Goal: Use online tool/utility: Use online tool/utility

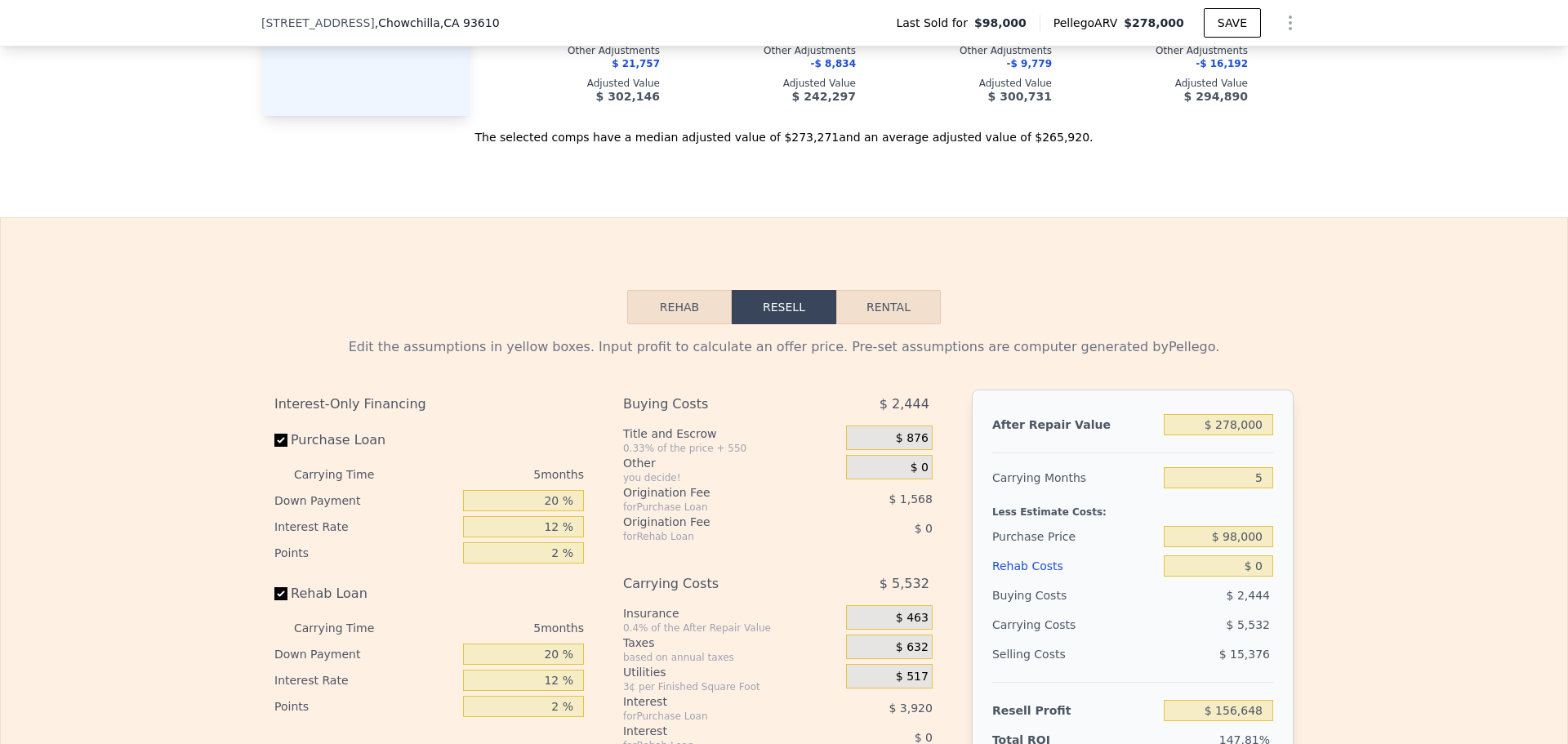
scroll to position [2364, 0]
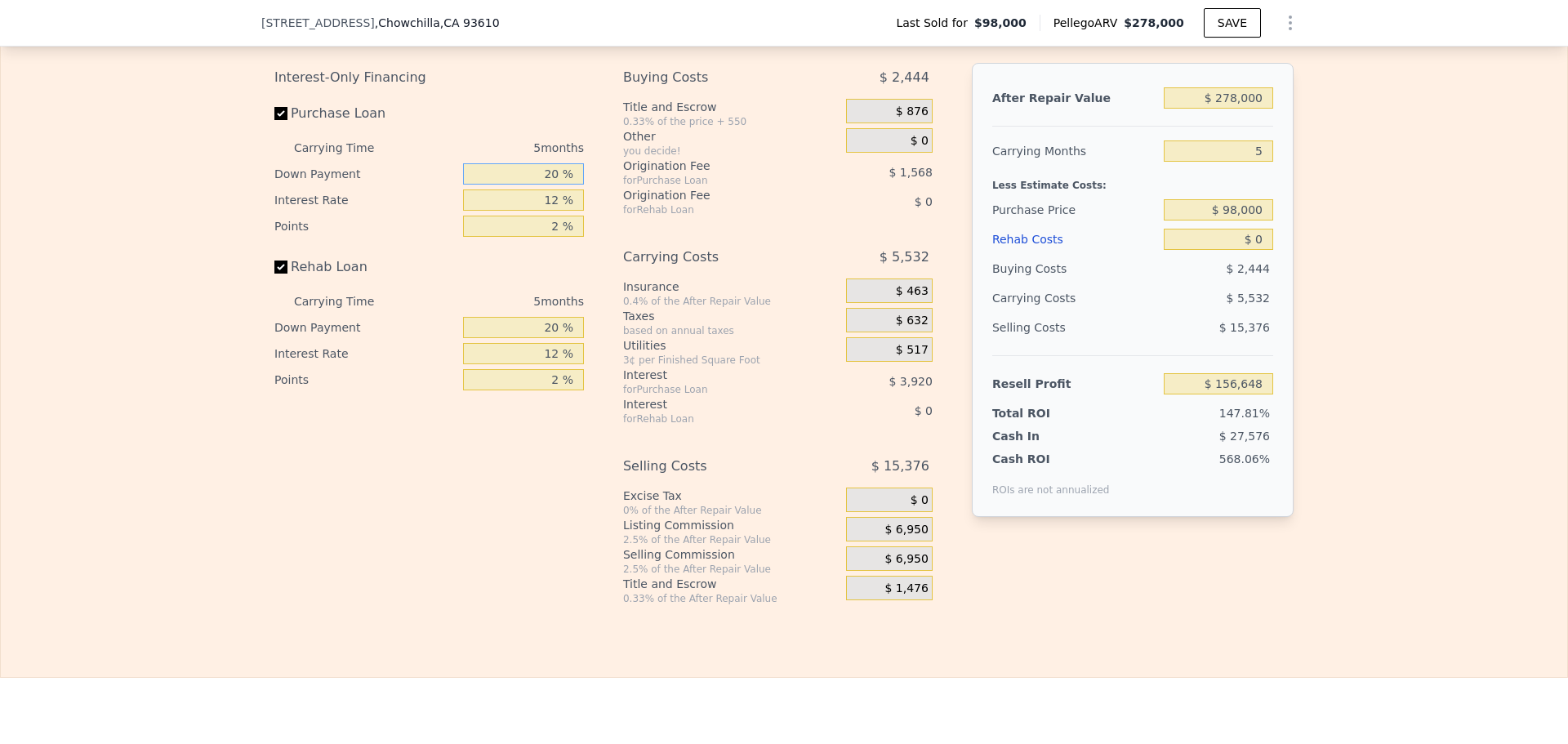
click at [567, 185] on input "20 %" at bounding box center [523, 174] width 121 height 21
type input "2 %"
type input "$ 155,415"
type input "1 %"
type input "$ 155,346"
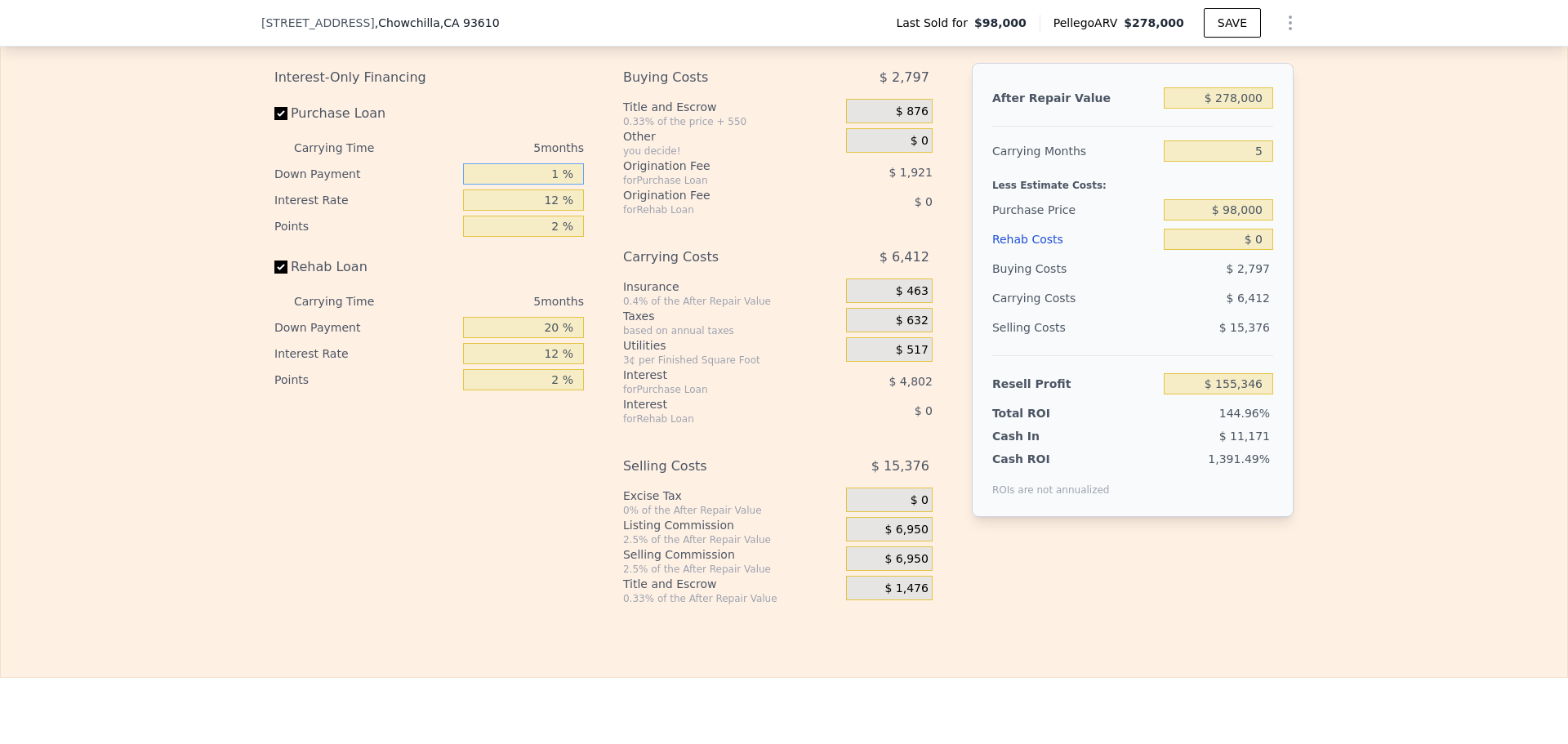
type input "10 %"
type input "$ 155,962"
type input "10 %"
type input "8 %"
type input "$ 157,432"
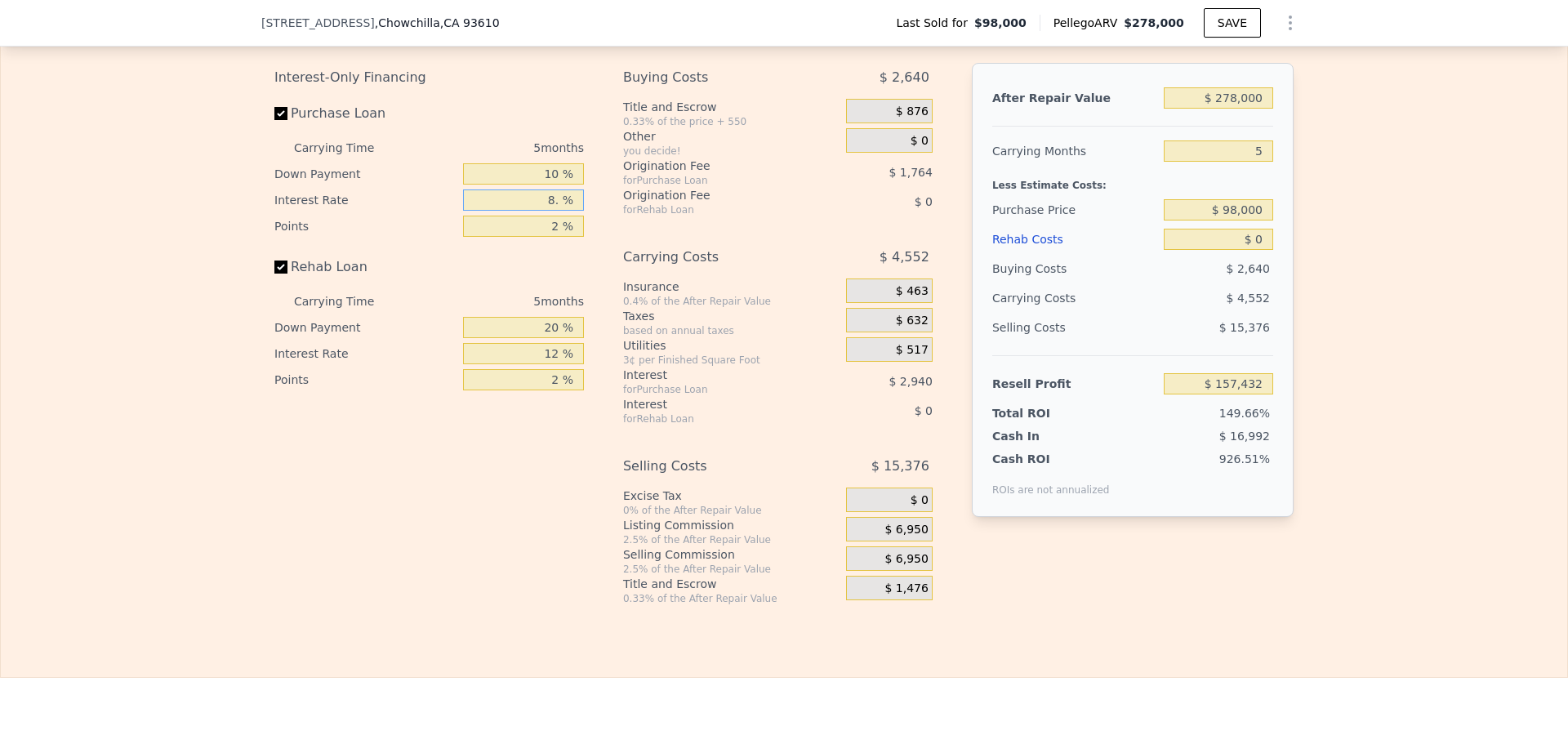
type input "8.9 %"
type input "$ 157,102"
type input "8.95 %"
type input "$ 157,082"
type input "8.95 %"
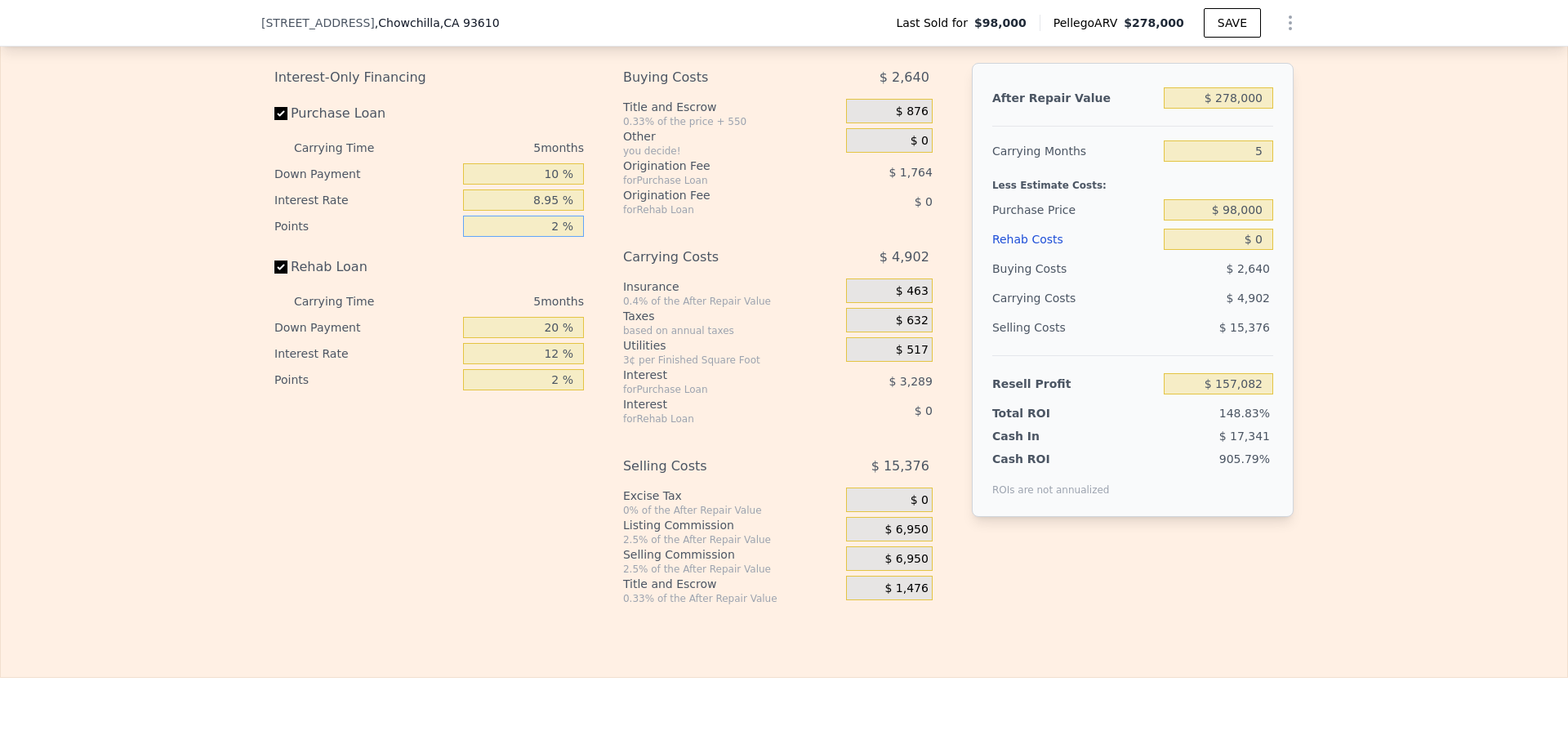
type input "1 %"
type input "$ 157,964"
type input "1 %"
type input "10 %"
type input "8.95 %"
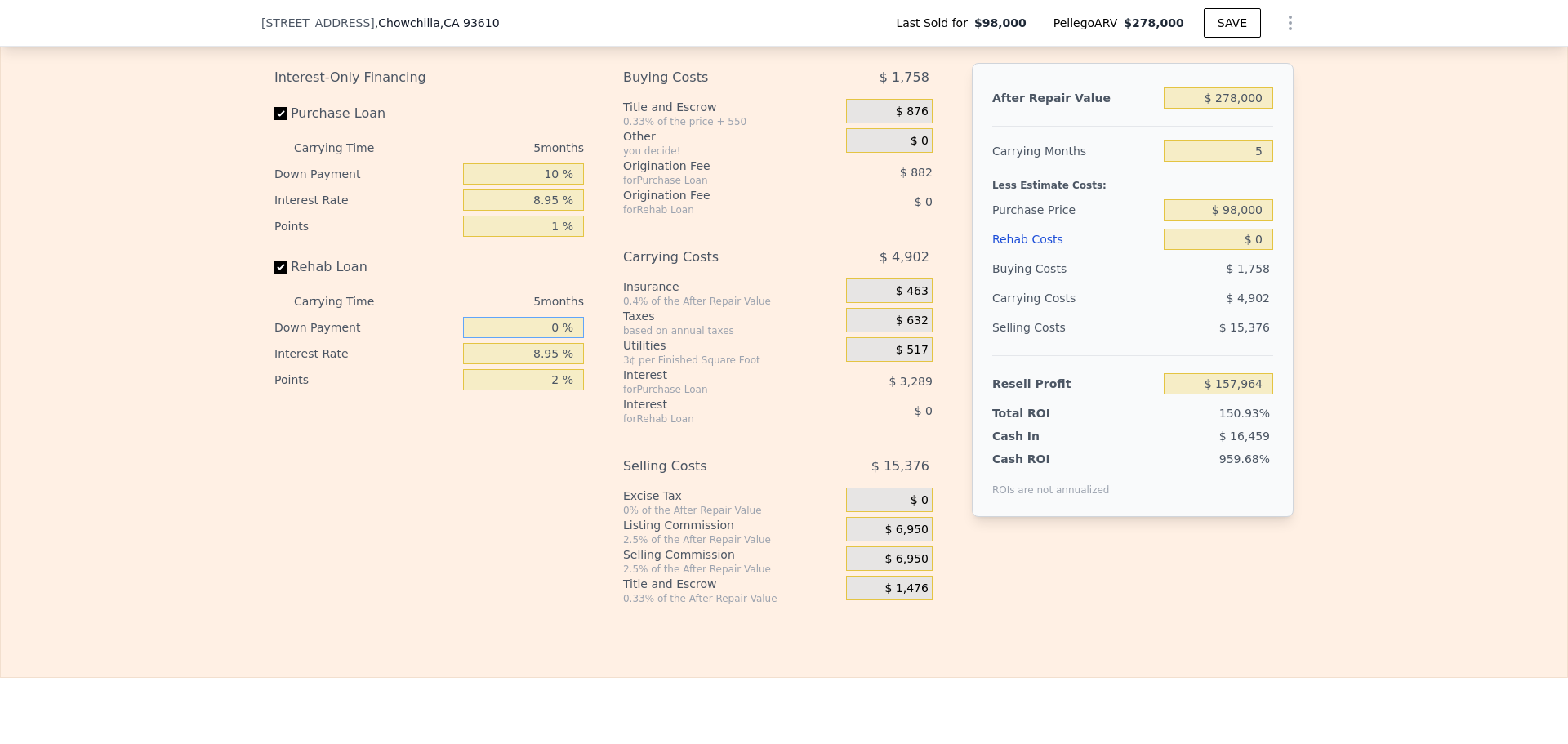
type input "0 %"
type input "1 %"
click at [896, 120] on span "$ 876" at bounding box center [912, 112] width 33 height 15
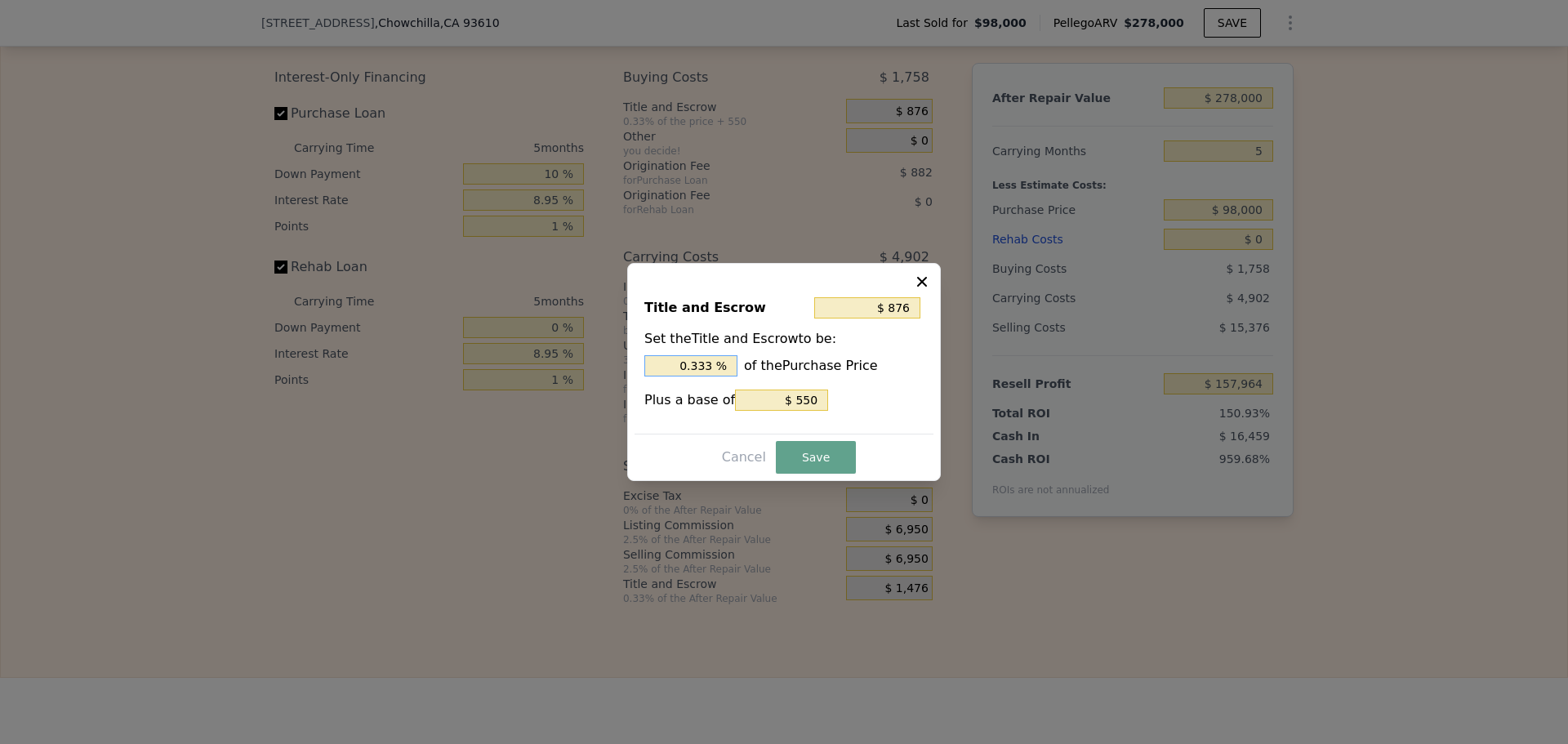
click at [725, 366] on input "0.333 %" at bounding box center [690, 365] width 93 height 21
type input "$ 873"
type input "0.33 %"
type input "$ 844"
type input "0.3 %"
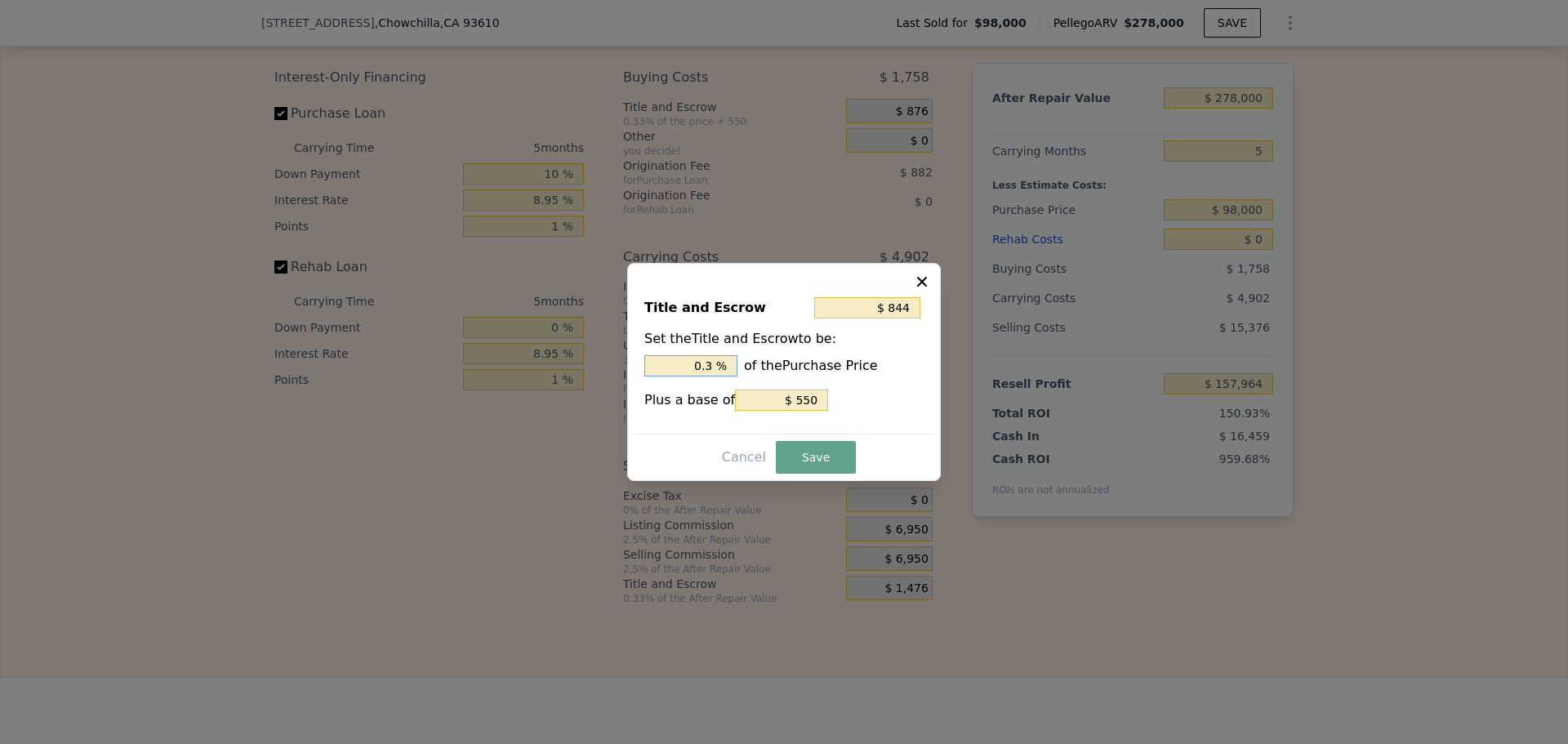
type input "$ 550"
type input "0 %"
type input "$ 1,530"
type input "1. %"
type input "$ 2,314"
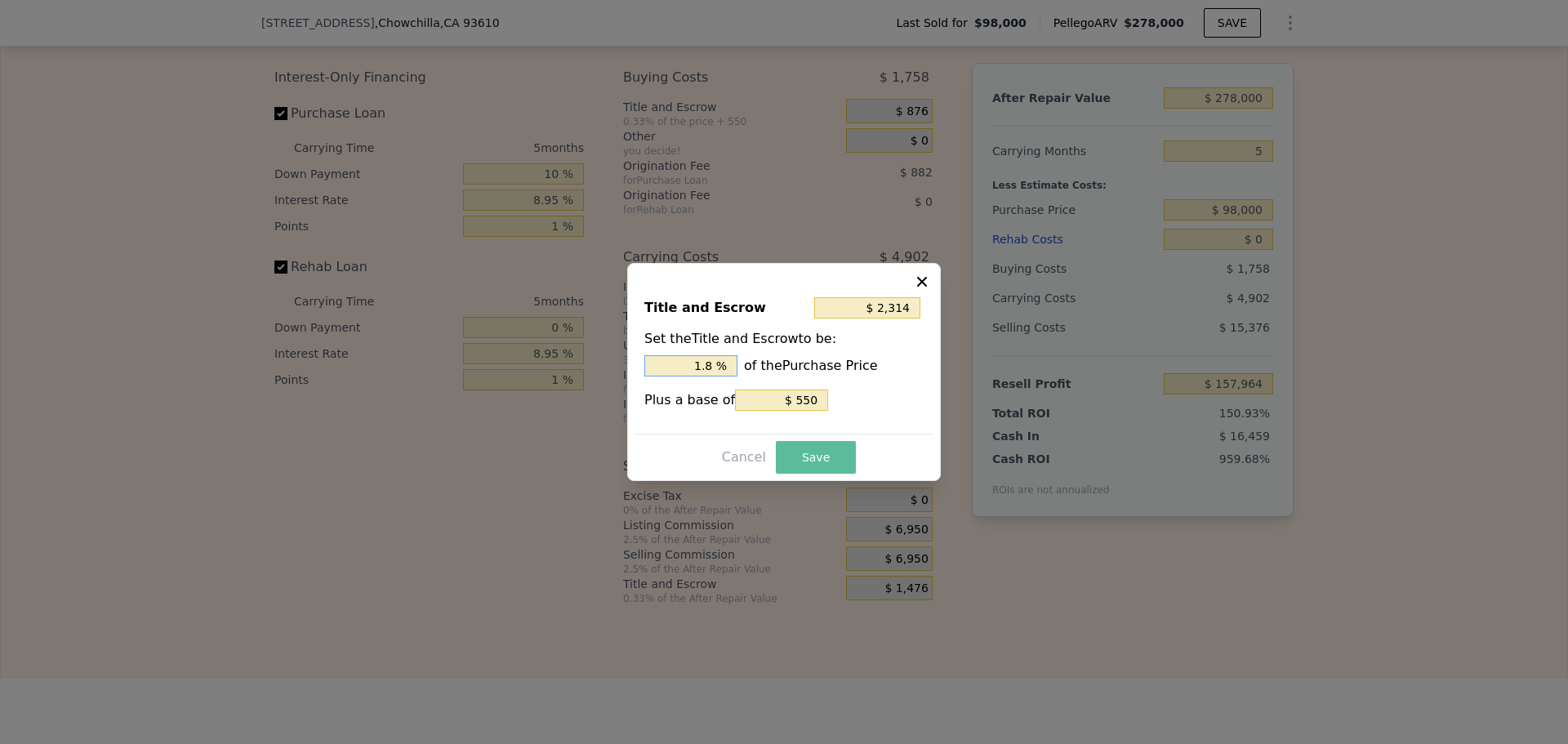
type input "1.8 %"
click at [807, 465] on button "Save" at bounding box center [815, 457] width 80 height 33
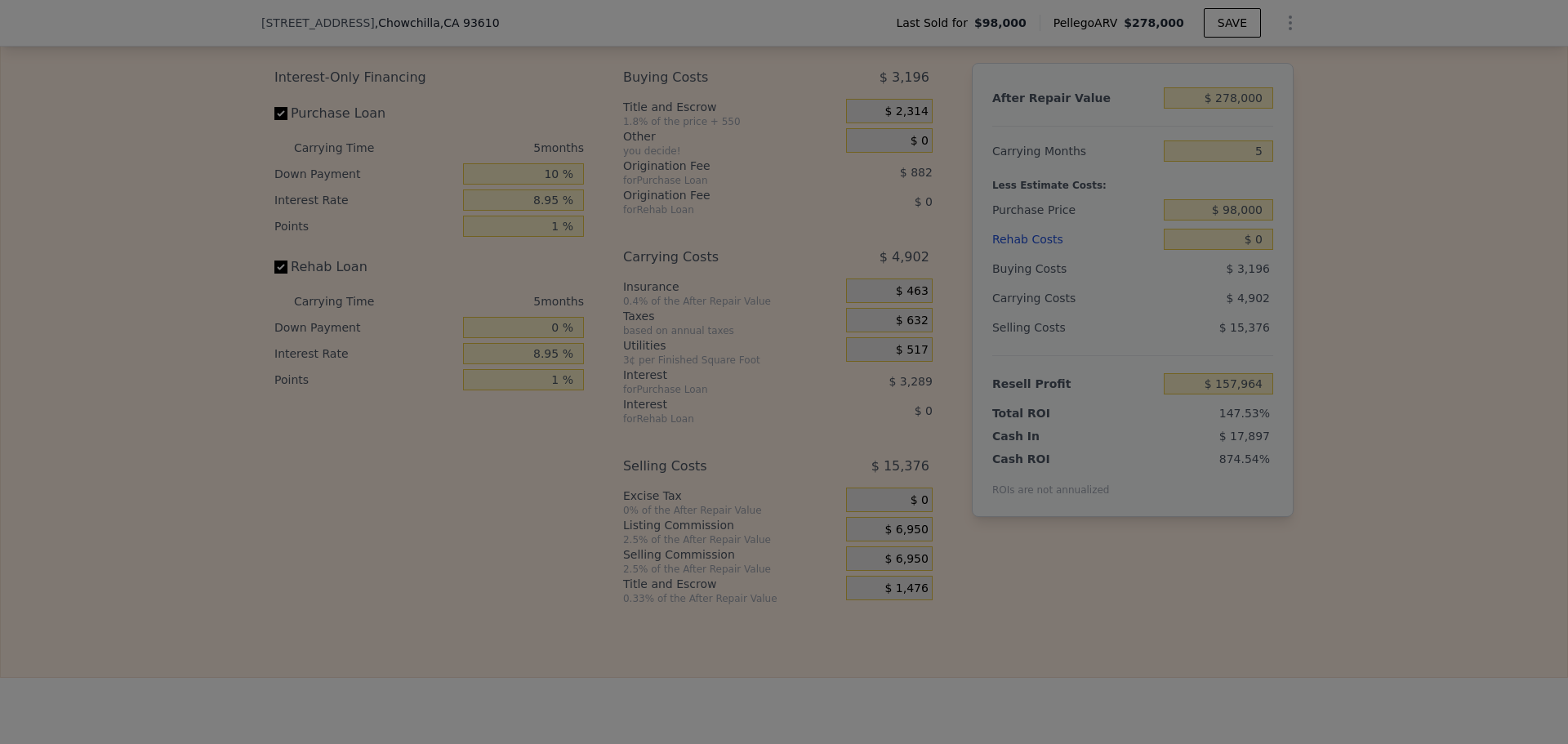
type input "$ 156,526"
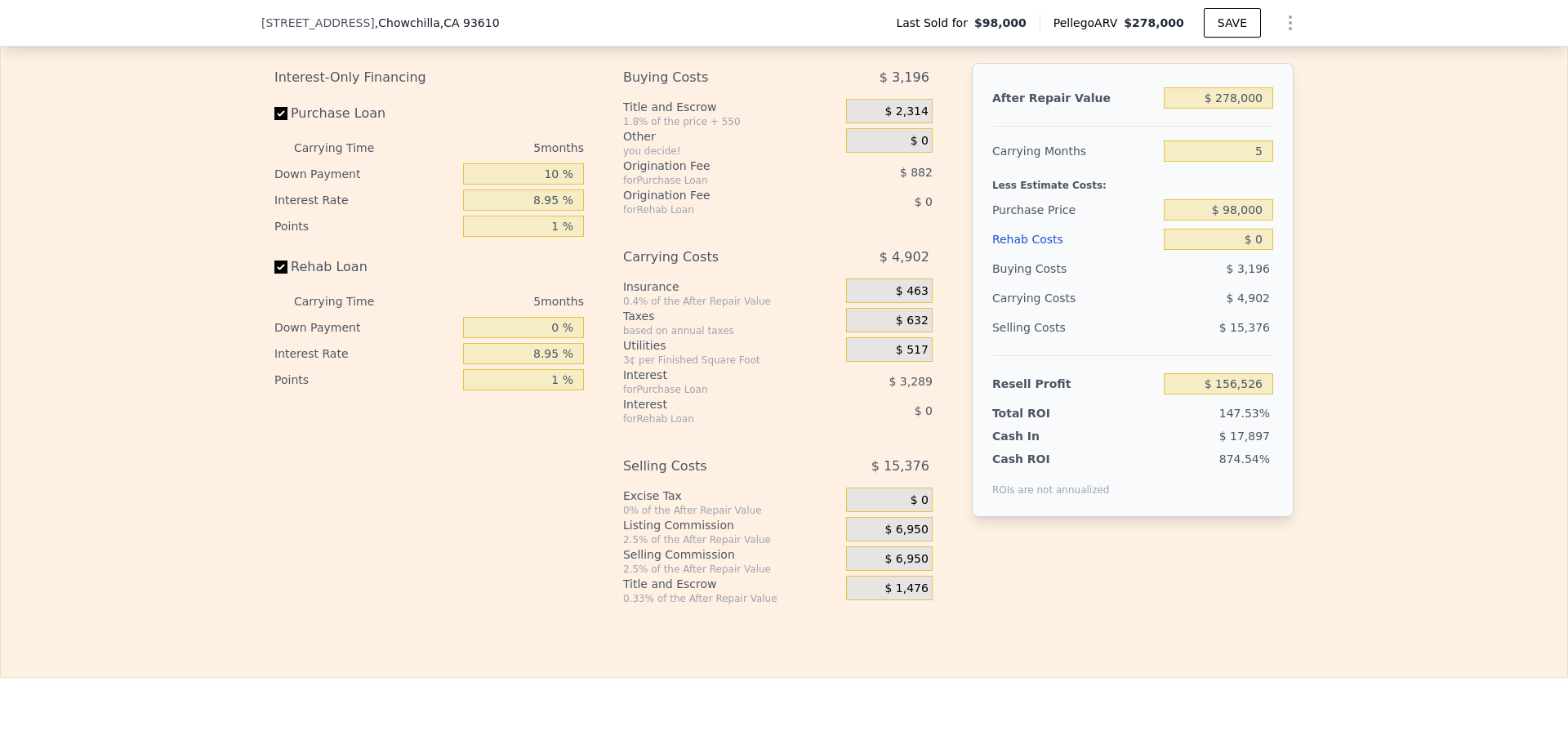
click at [896, 299] on span "$ 463" at bounding box center [912, 291] width 33 height 15
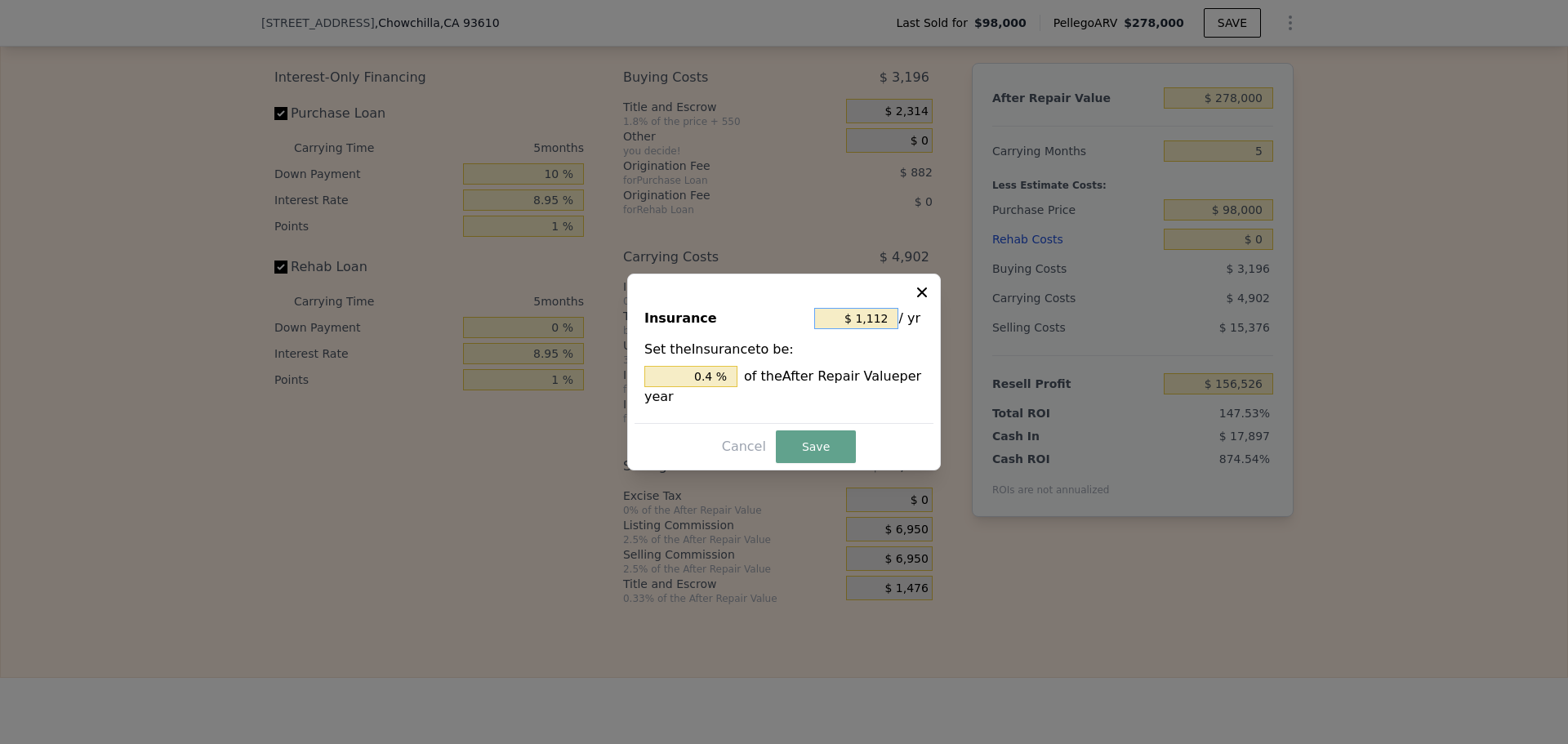
drag, startPoint x: 892, startPoint y: 319, endPoint x: 811, endPoint y: 328, distance: 81.5
click at [811, 328] on div "Insurance $ 1,112 / yr" at bounding box center [784, 322] width 279 height 36
type input "$ 3"
type input "0.001 %"
type input "$ 36"
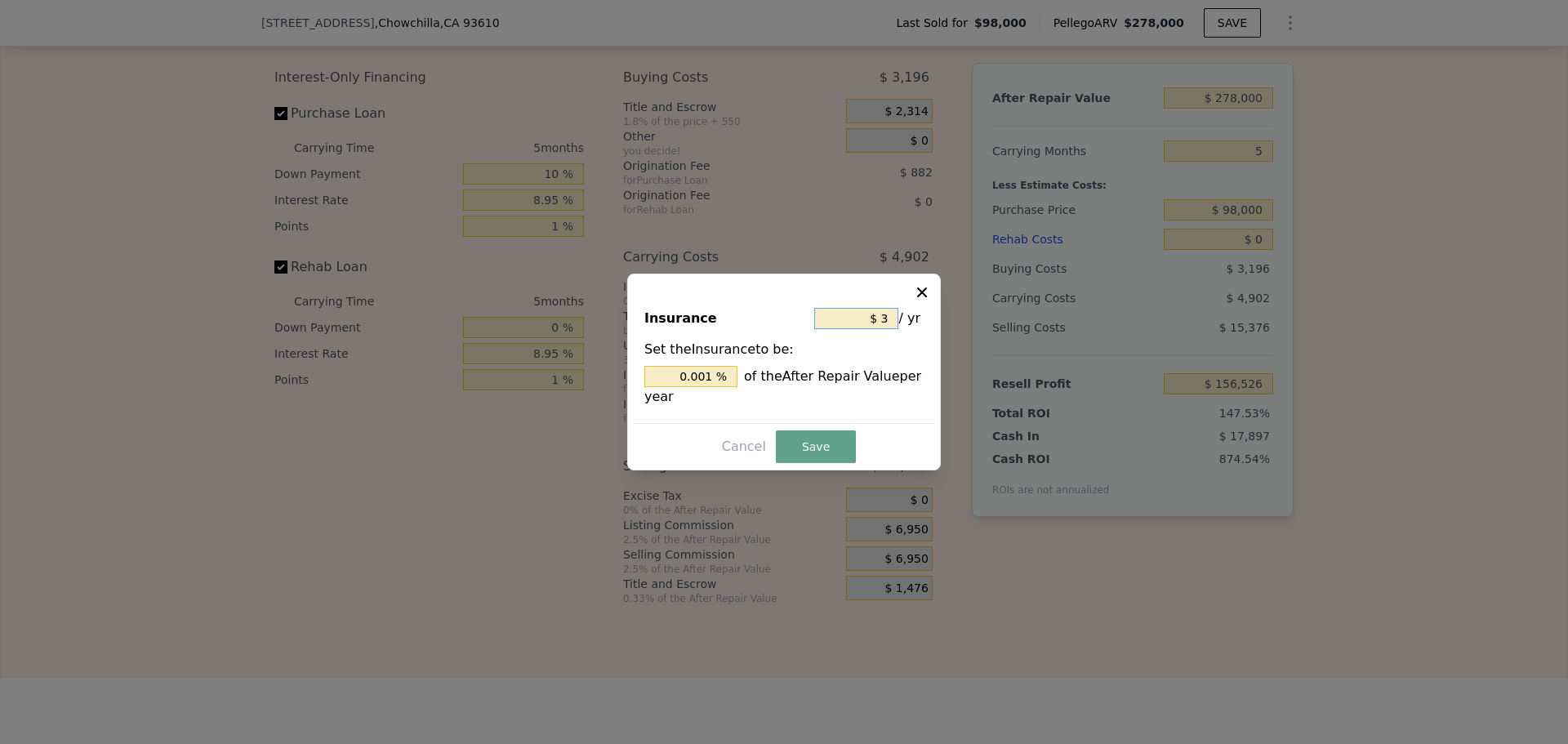
type input "0.013 %"
type input "$ 360"
type input "0.129 %"
type input "$ 3,600"
type input "1.295 %"
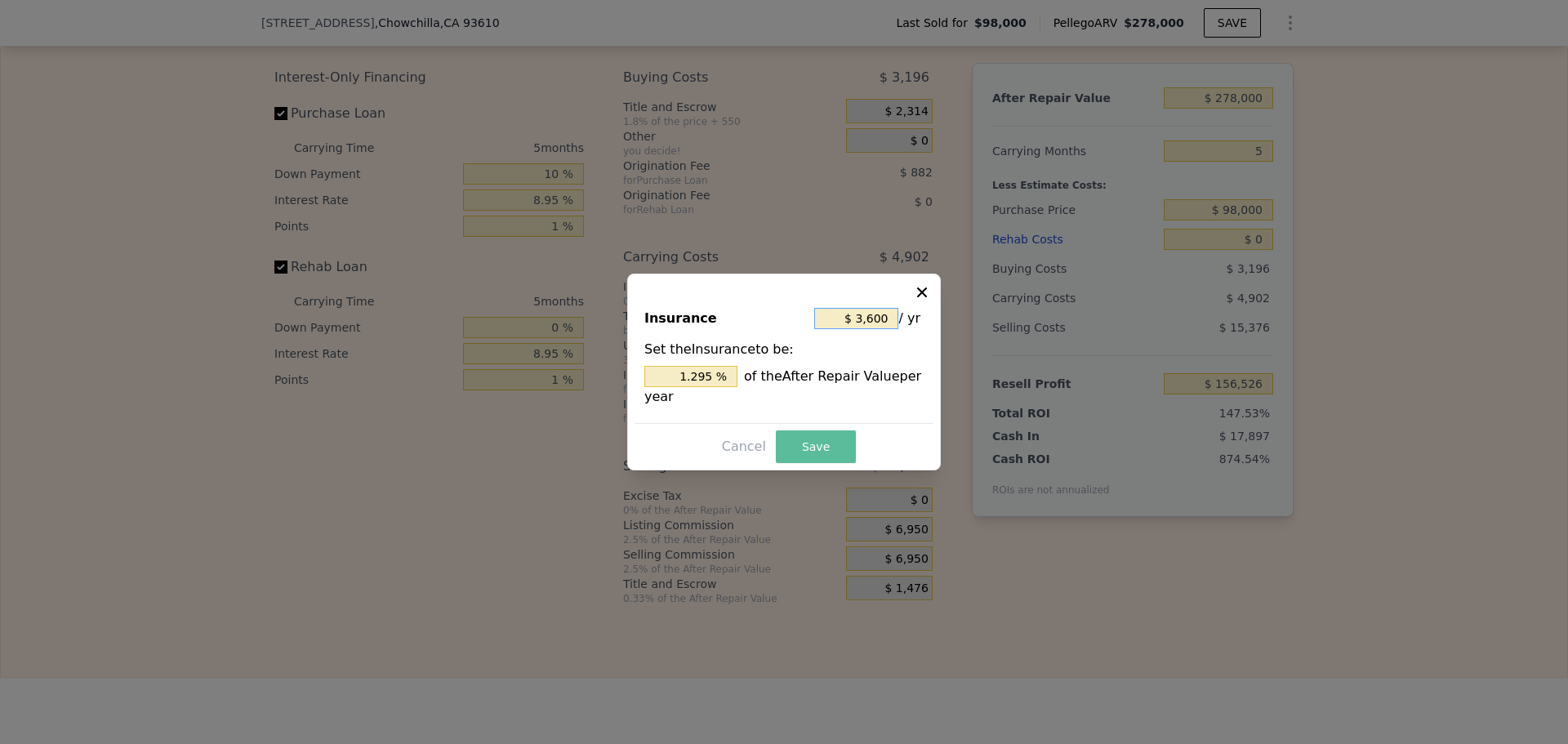
type input "$ 3,600"
click at [789, 446] on button "Save" at bounding box center [815, 447] width 80 height 33
type input "$ 155,489"
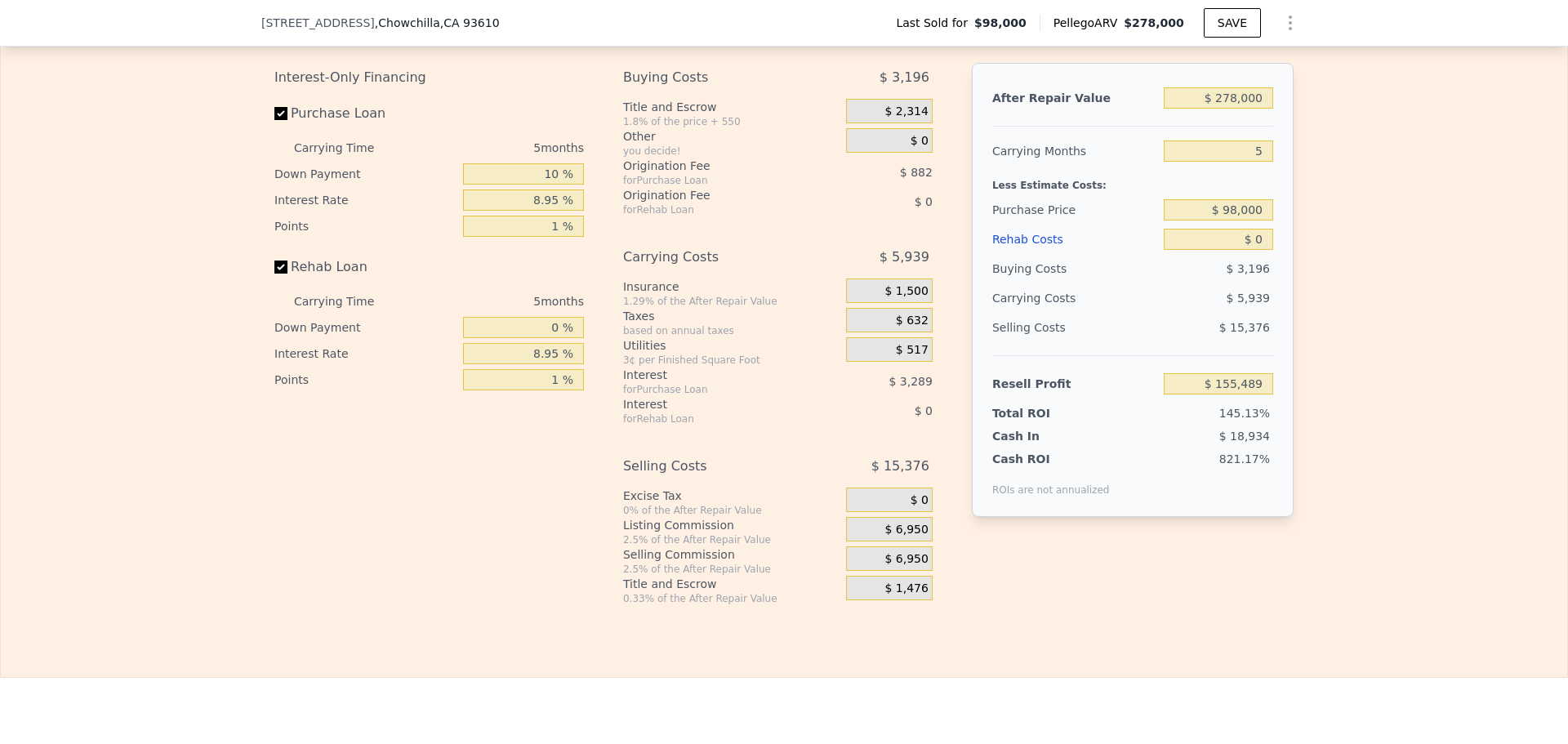
click at [905, 328] on span "$ 632" at bounding box center [912, 321] width 33 height 15
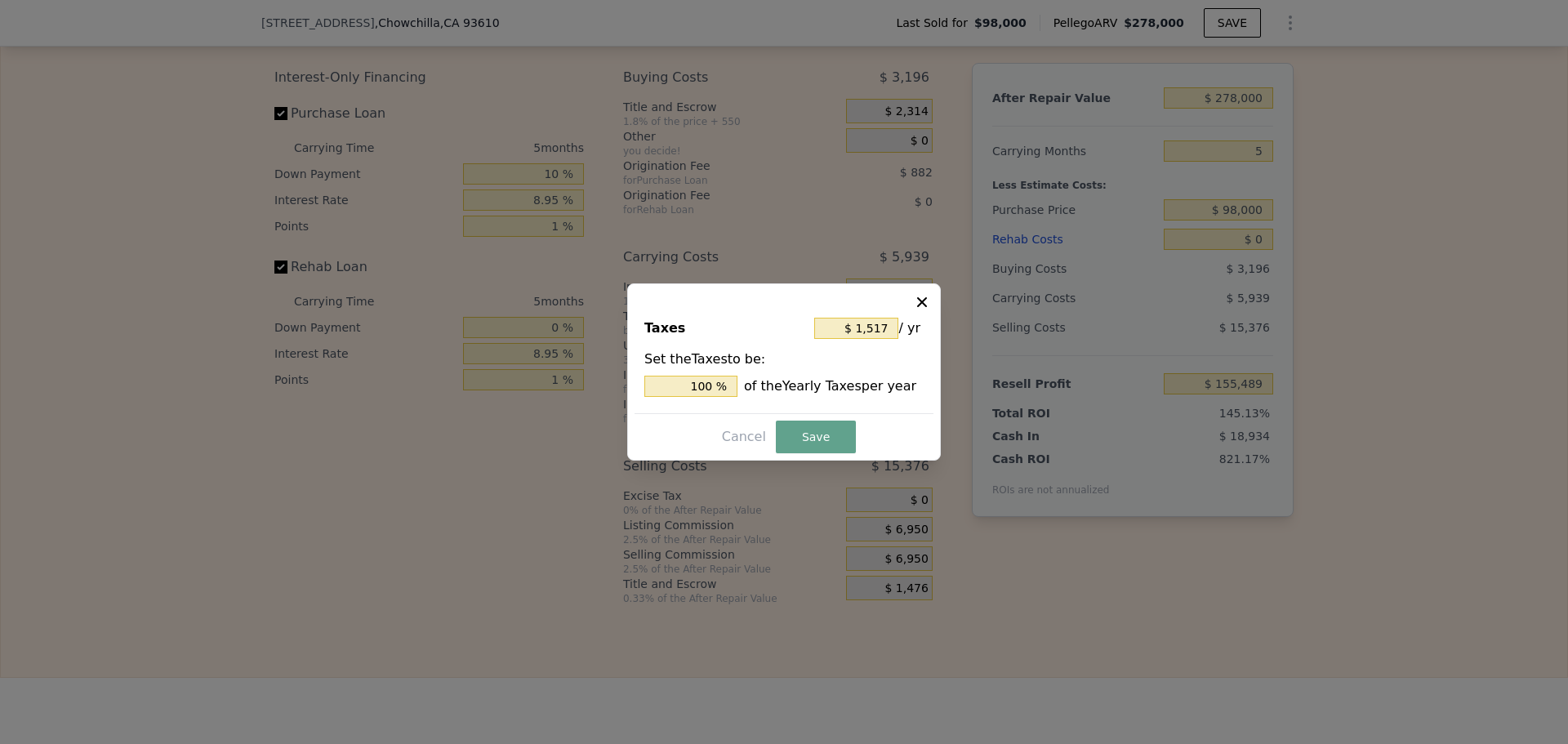
click at [901, 330] on span "/ yr" at bounding box center [909, 328] width 22 height 29
click at [894, 320] on input "$ 1,517" at bounding box center [856, 328] width 84 height 21
type input "$ 151"
type input "9.954 %"
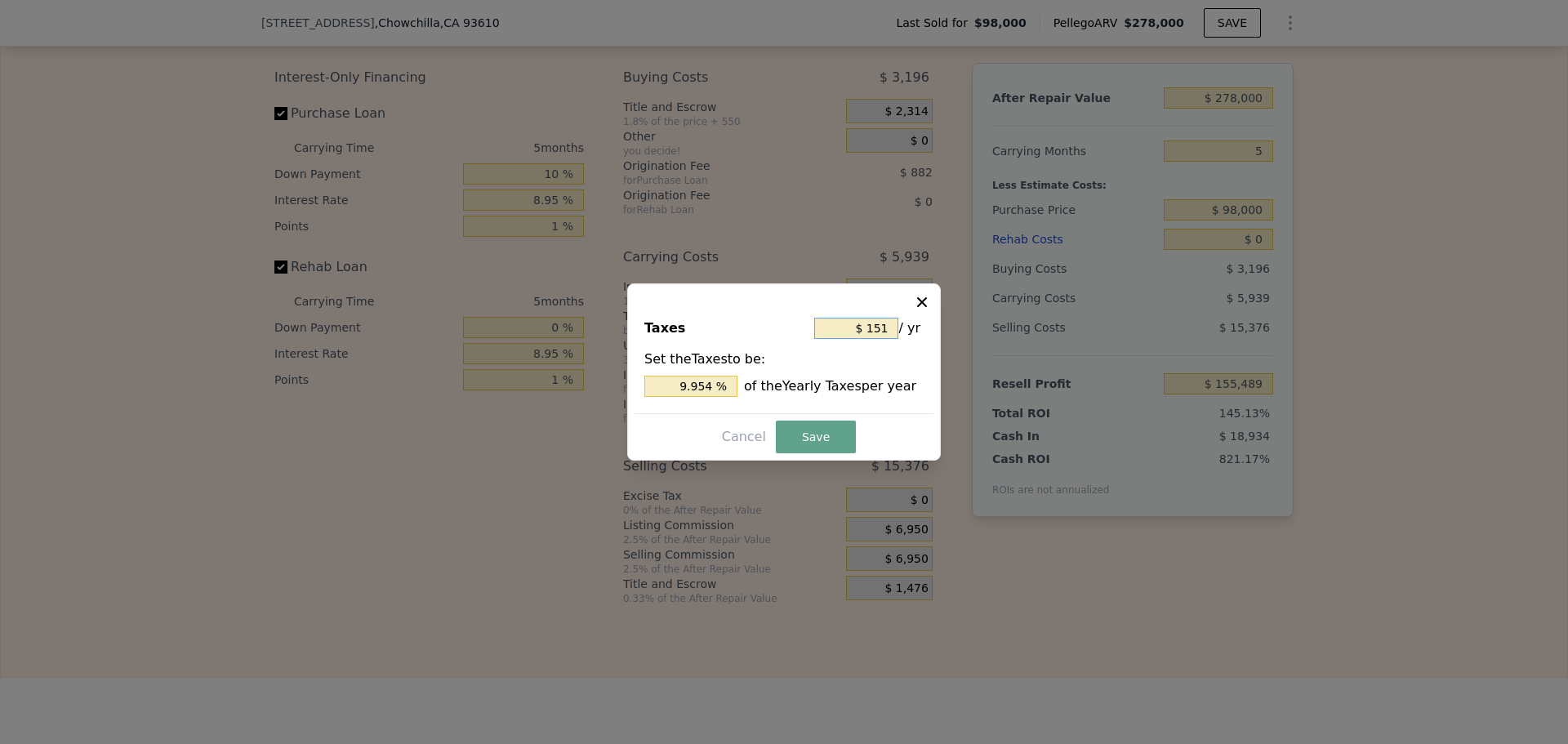
type input "$ 15"
type input "0.989 %"
type input "$ 1"
type input "0.066 %"
type input "$ 3"
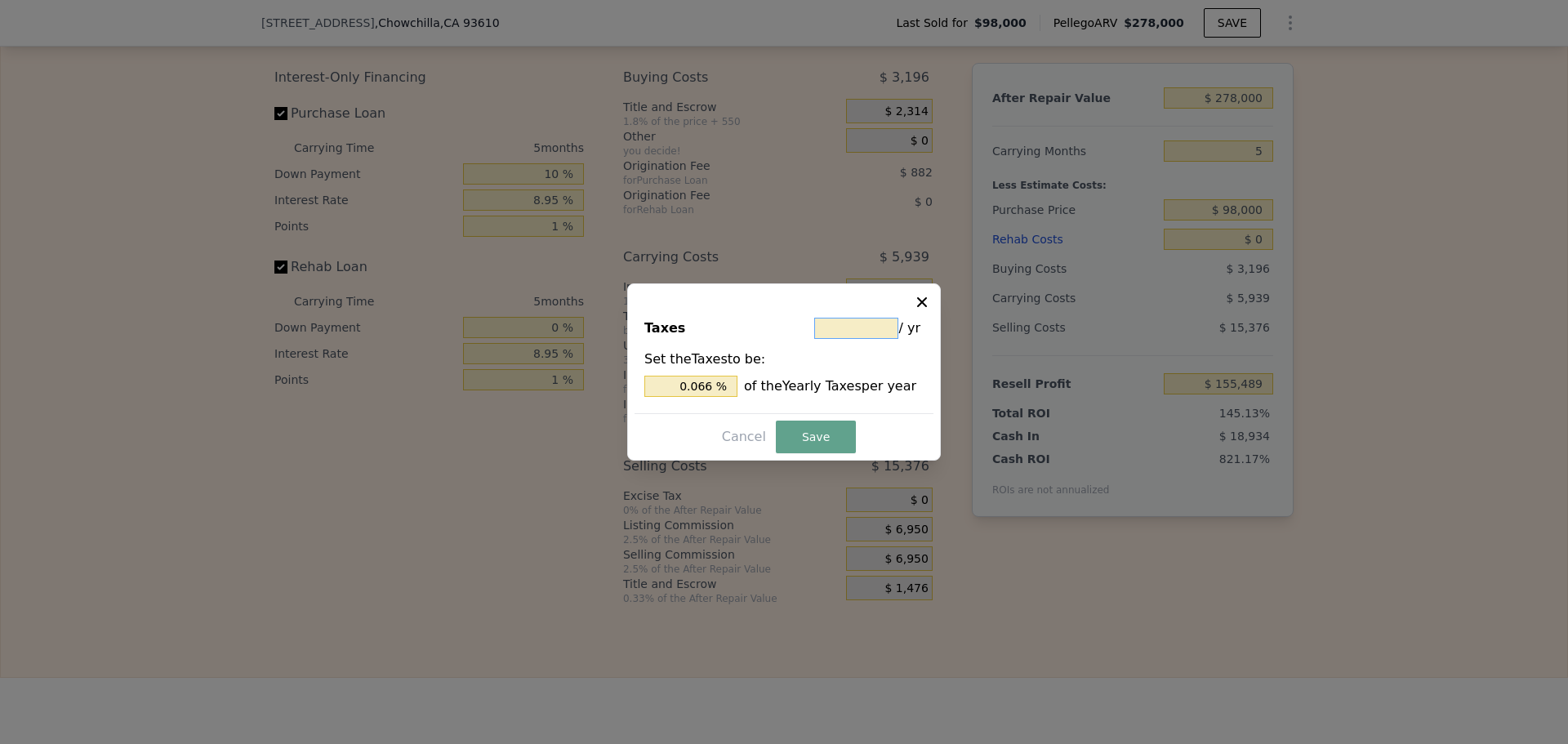
type input "0.198 %"
type input "$ 36"
type input "2.373 %"
type input "$ 360"
type input "23.731 %"
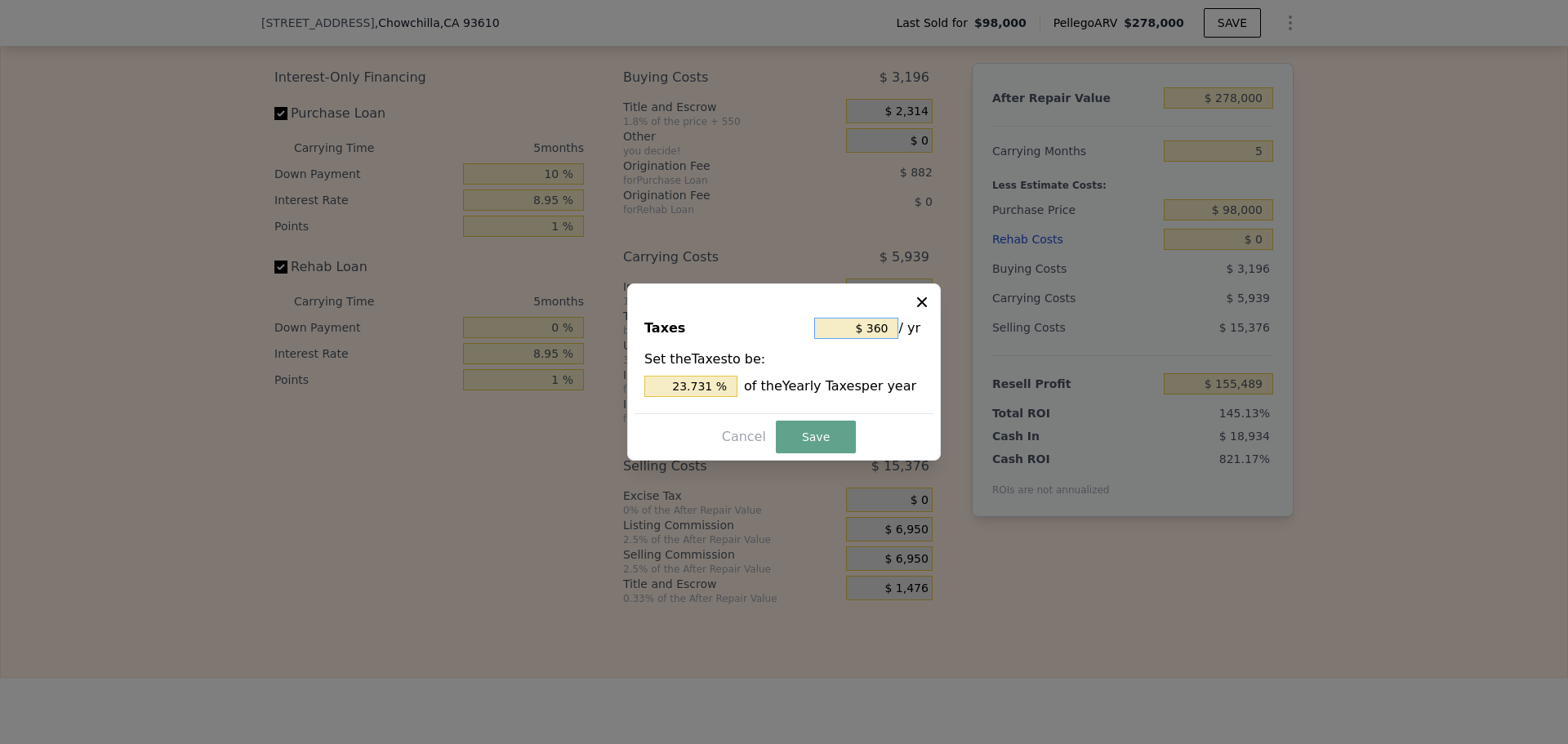
type input "$ 3,600"
type input "237.310 %"
type input "$ 3,600"
click at [815, 443] on button "Save" at bounding box center [815, 437] width 80 height 33
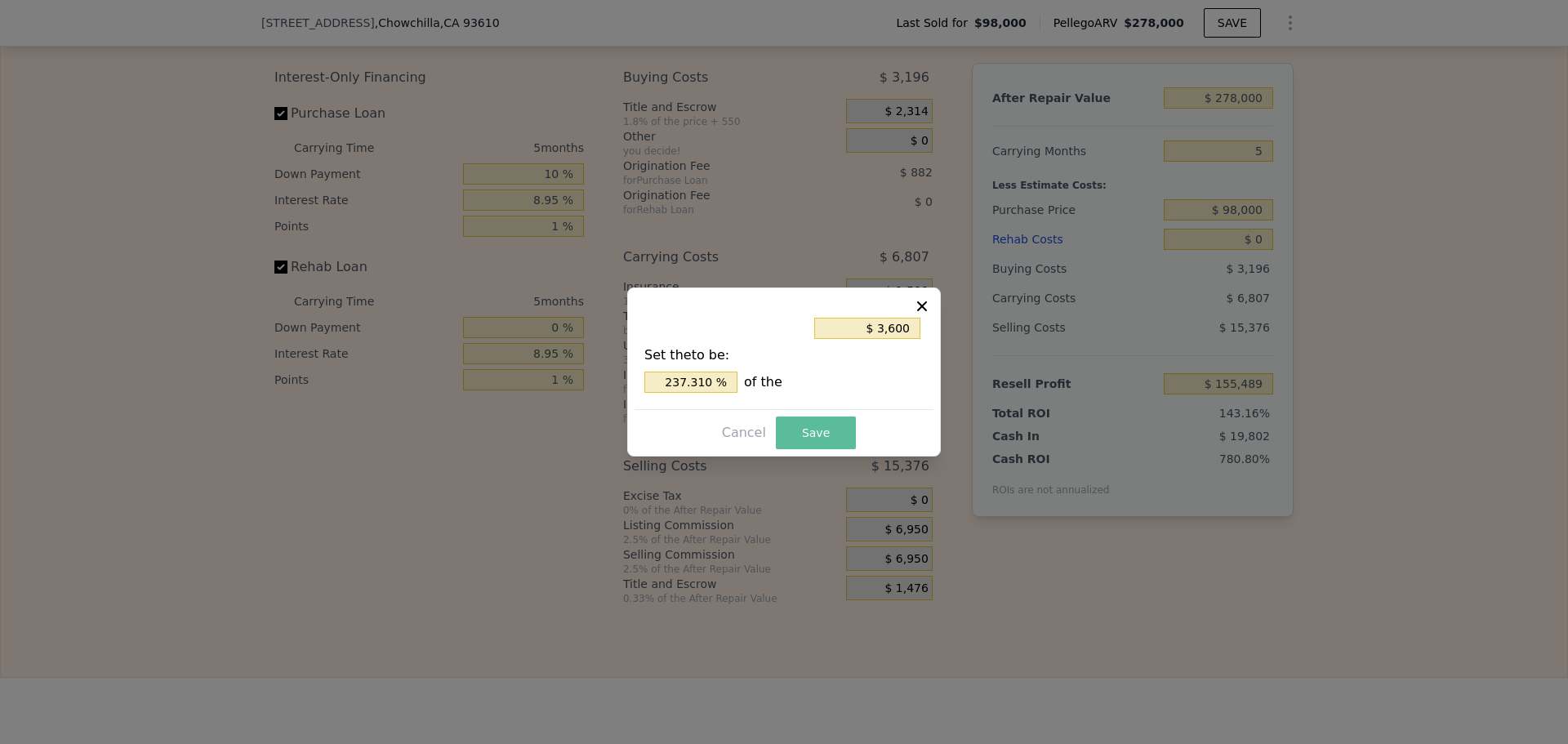
type input "$ 154,621"
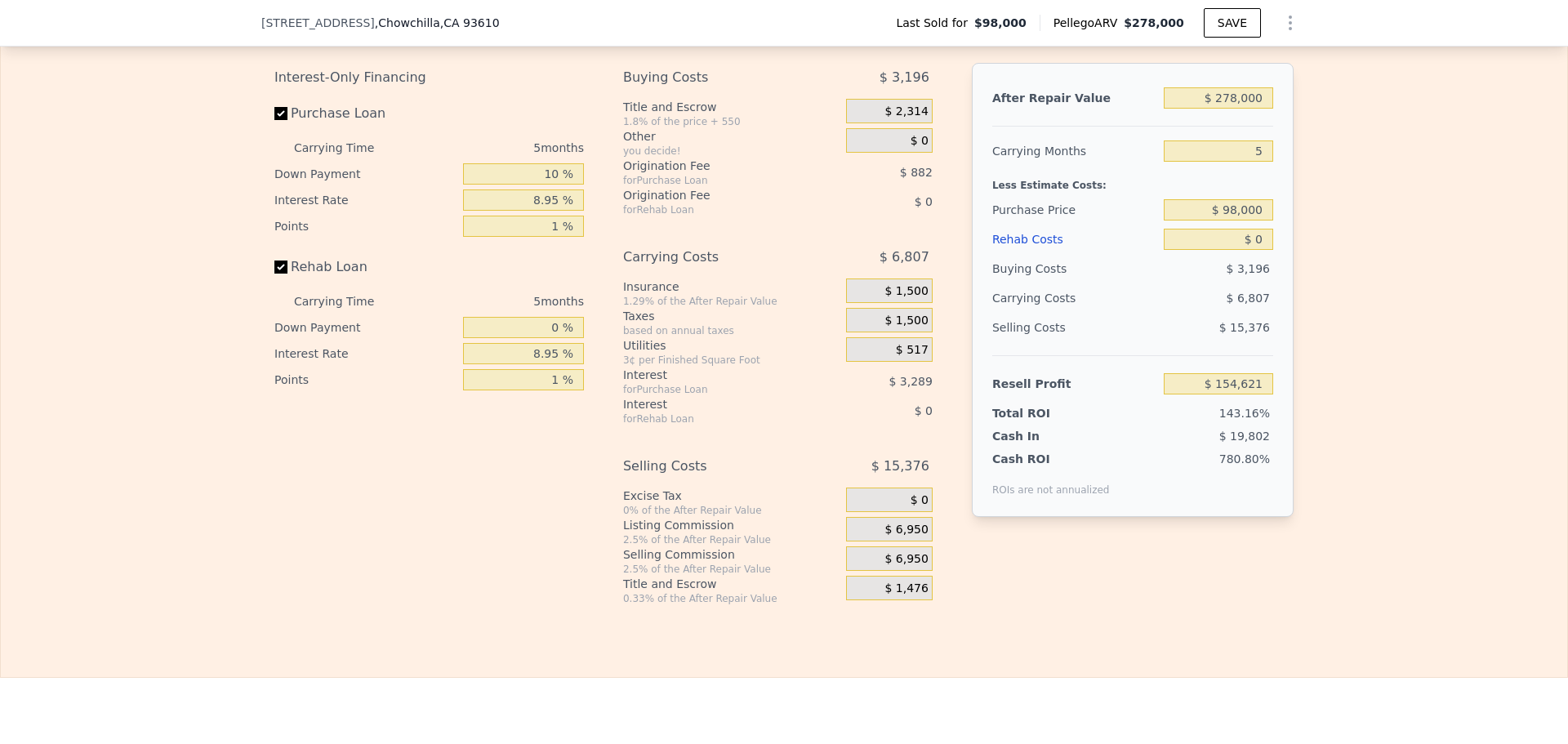
click at [896, 538] on span "$ 6,950" at bounding box center [905, 530] width 43 height 15
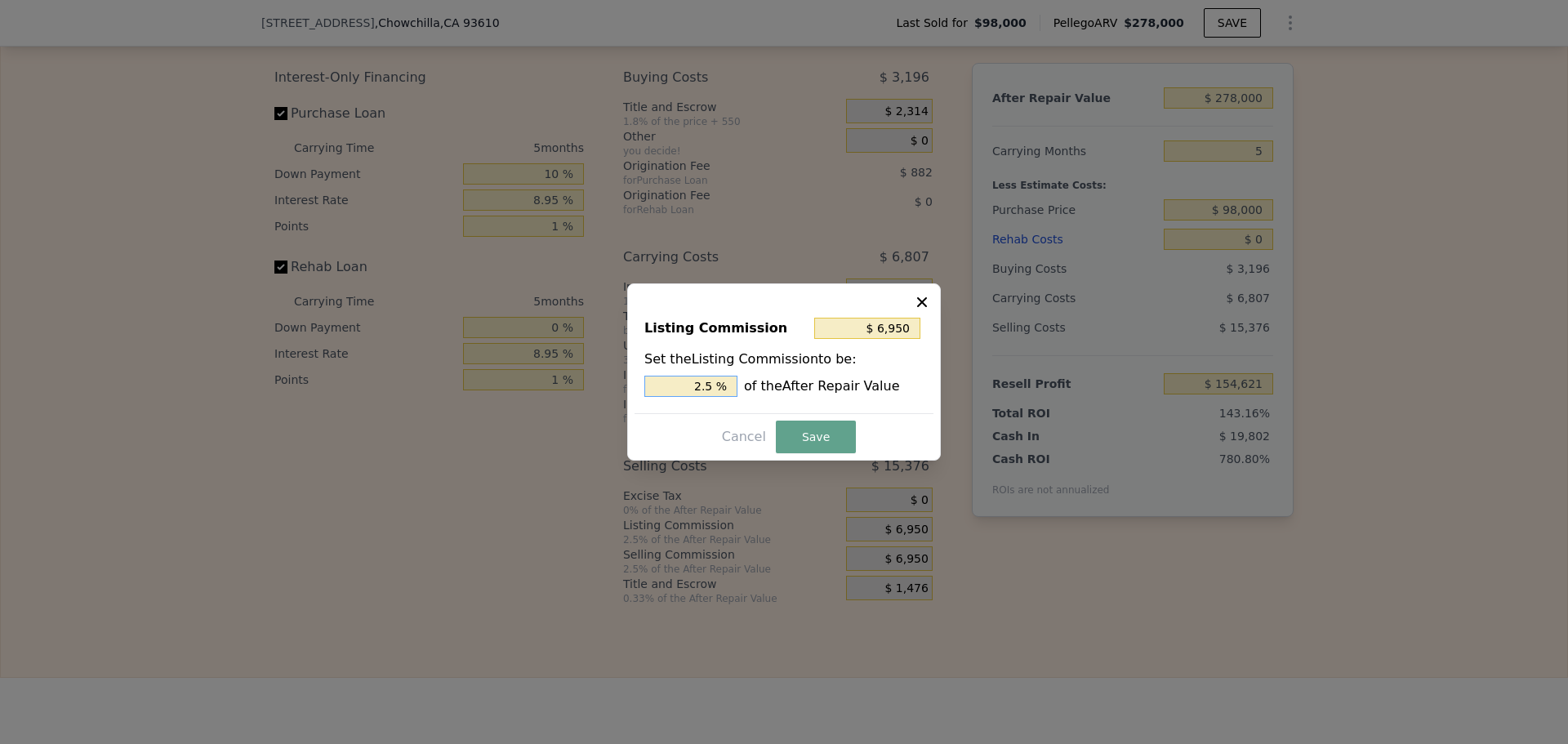
click at [717, 389] on input "2.5 %" at bounding box center [690, 386] width 93 height 21
type input "$ 1,390"
type input ".5 %"
type input "$ 12,510"
type input "4.5 %"
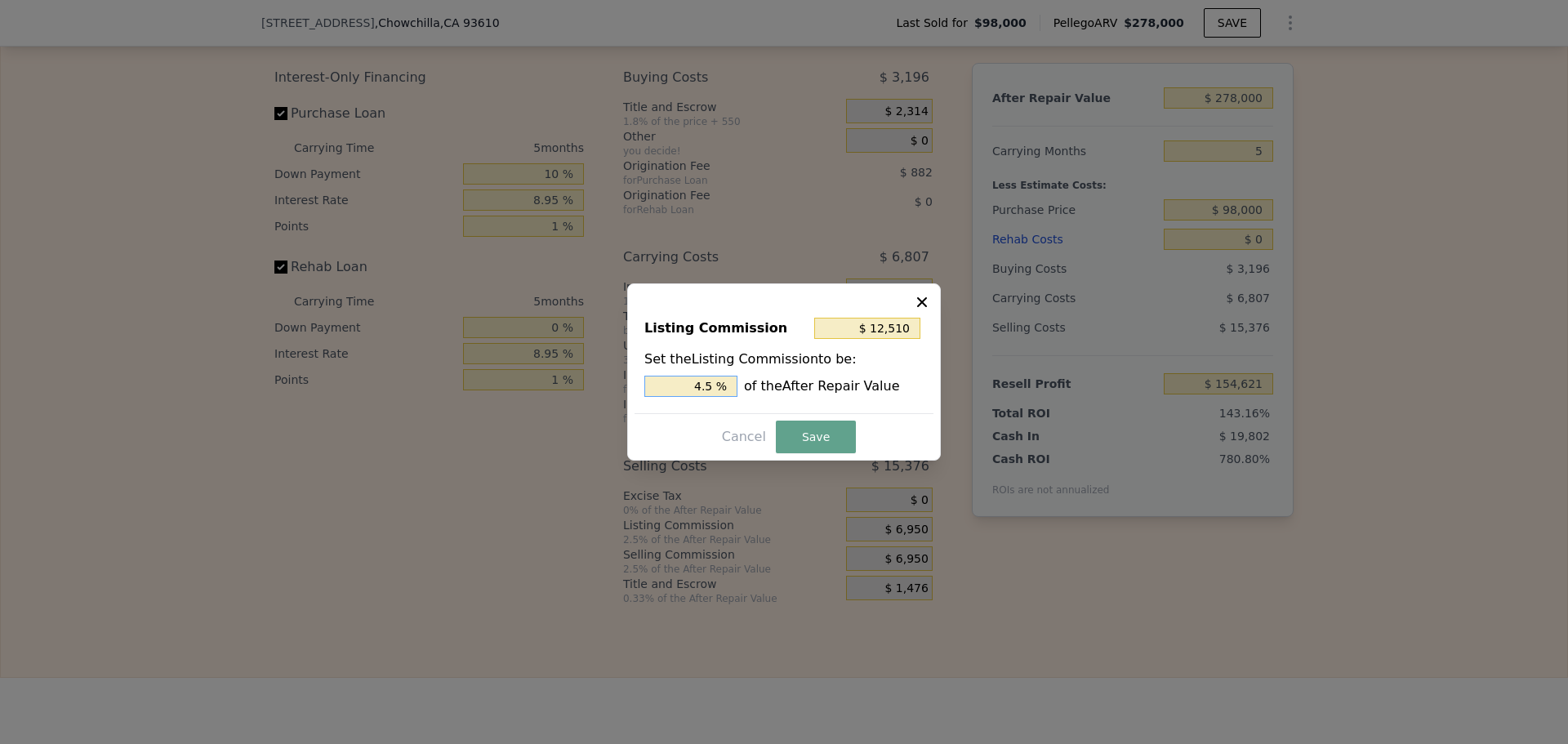
type input "$ 1,390"
type input ".5 %"
type input "$ 4,170"
type input "1.5 %"
click at [833, 430] on button "Save" at bounding box center [815, 437] width 80 height 33
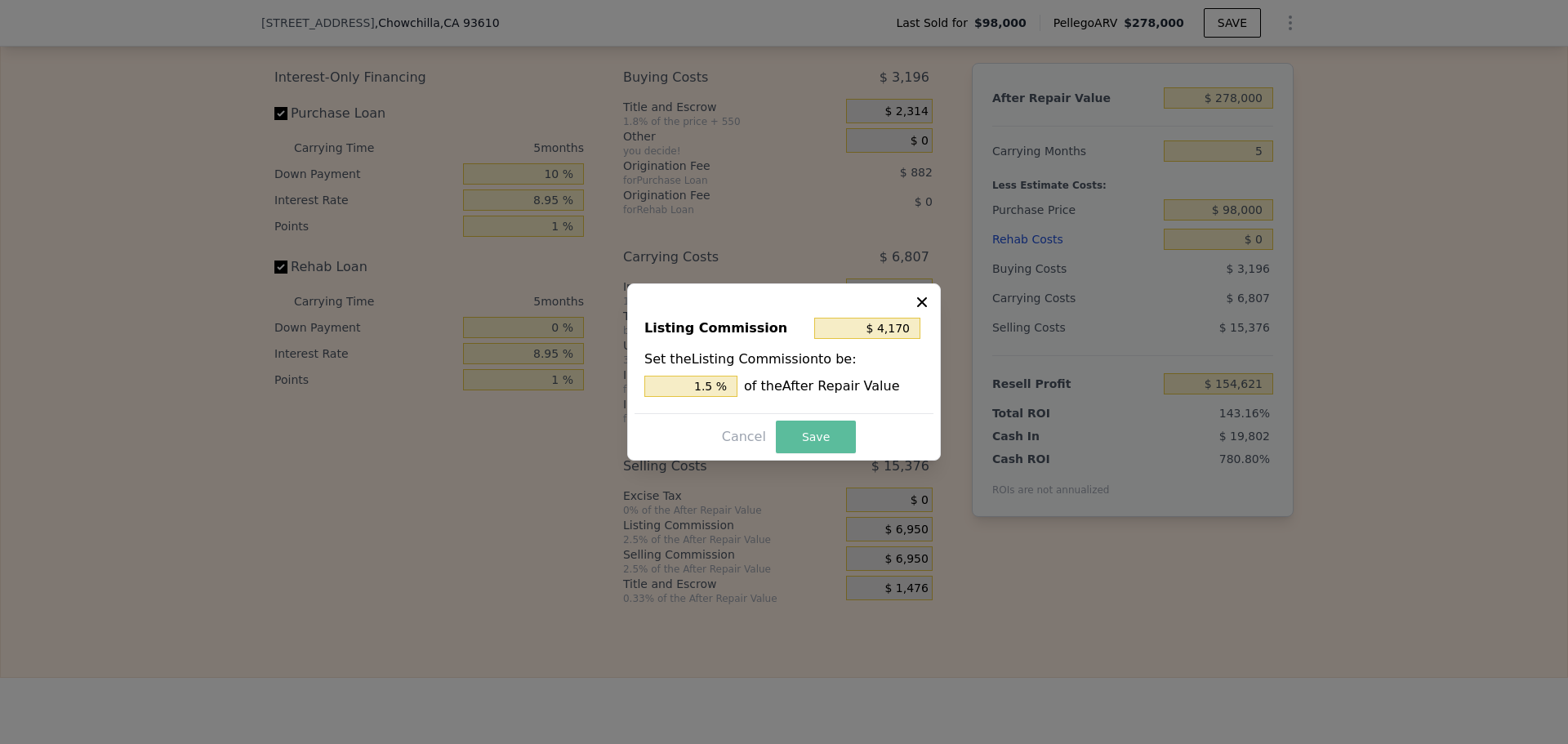
type input "$ 157,401"
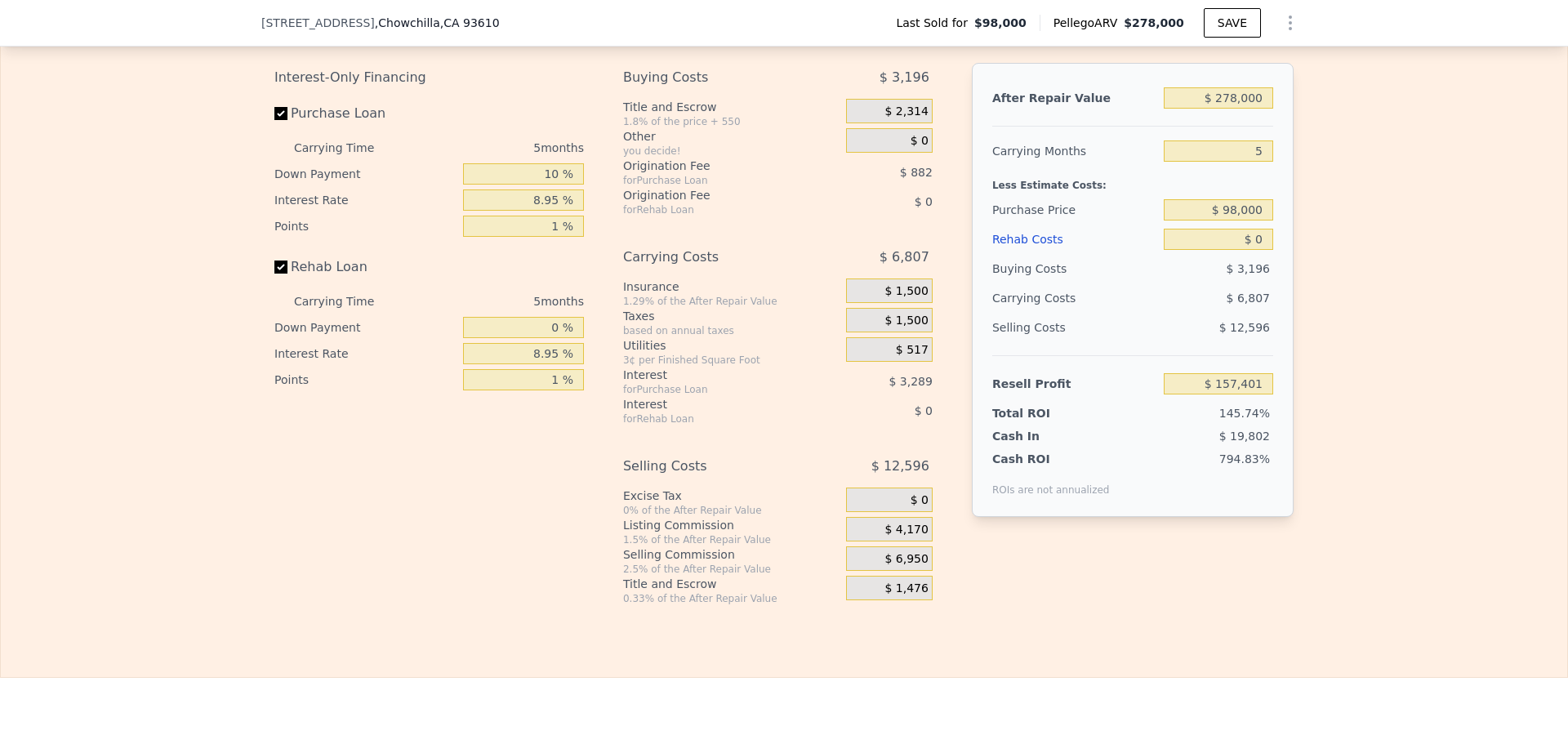
click at [906, 567] on span "$ 6,950" at bounding box center [905, 559] width 43 height 15
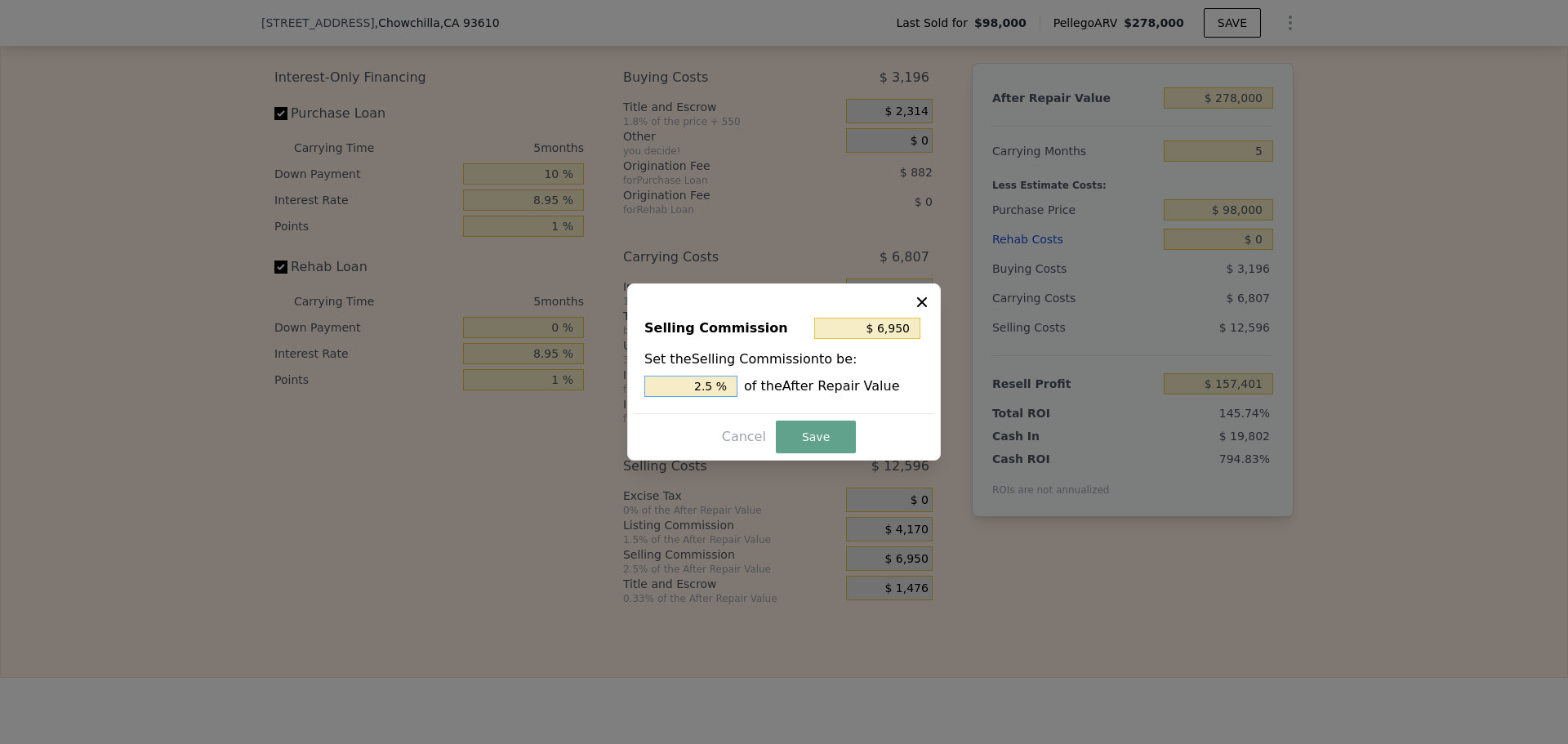
click at [726, 388] on input "2.5 %" at bounding box center [690, 386] width 93 height 21
type input "$ 5,560"
type input "2. %"
type input "$ 6,116"
type input "2.2 %"
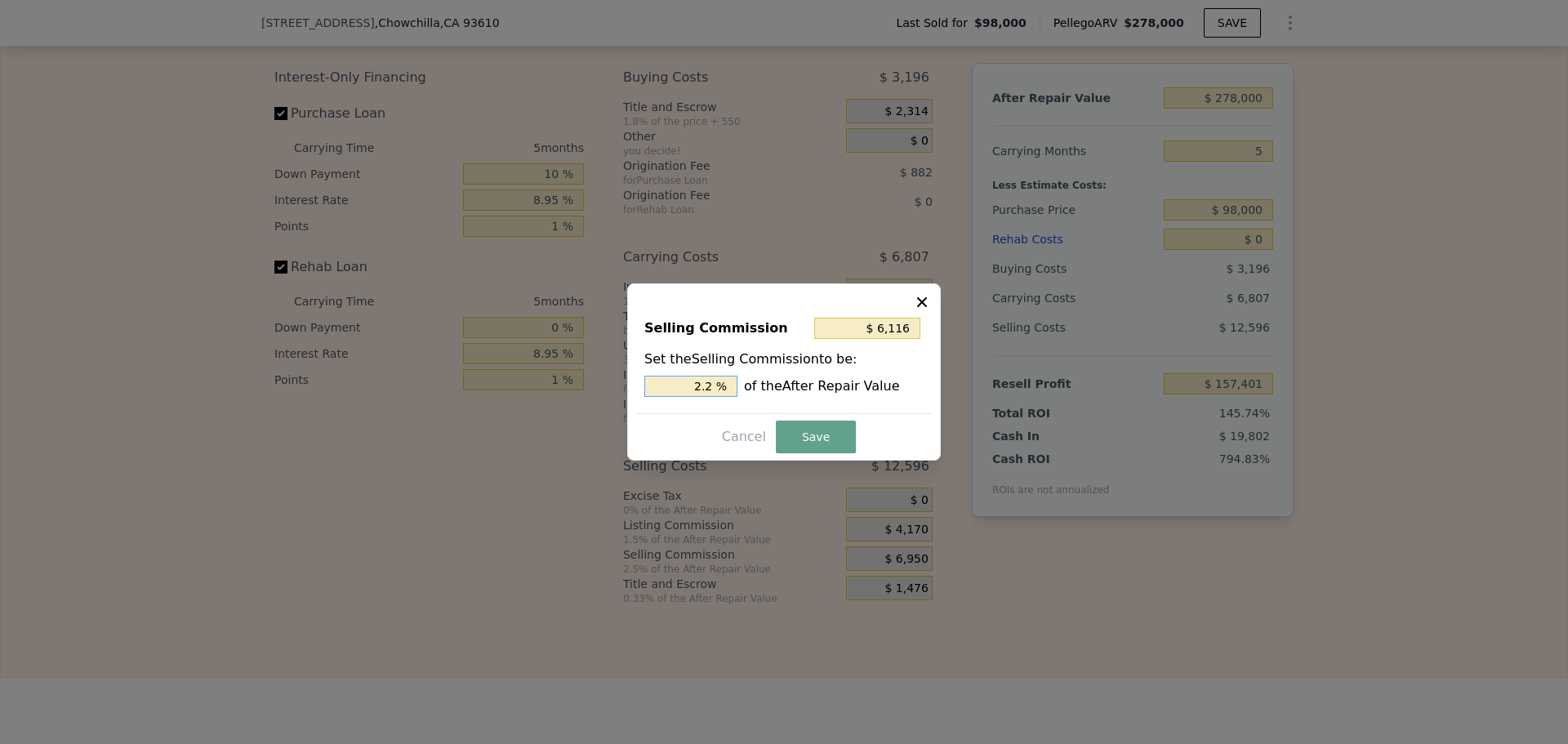
type input "$ 6,255"
type input "2.25 %"
click at [810, 427] on button "Save" at bounding box center [815, 437] width 80 height 33
type input "$ 158,096"
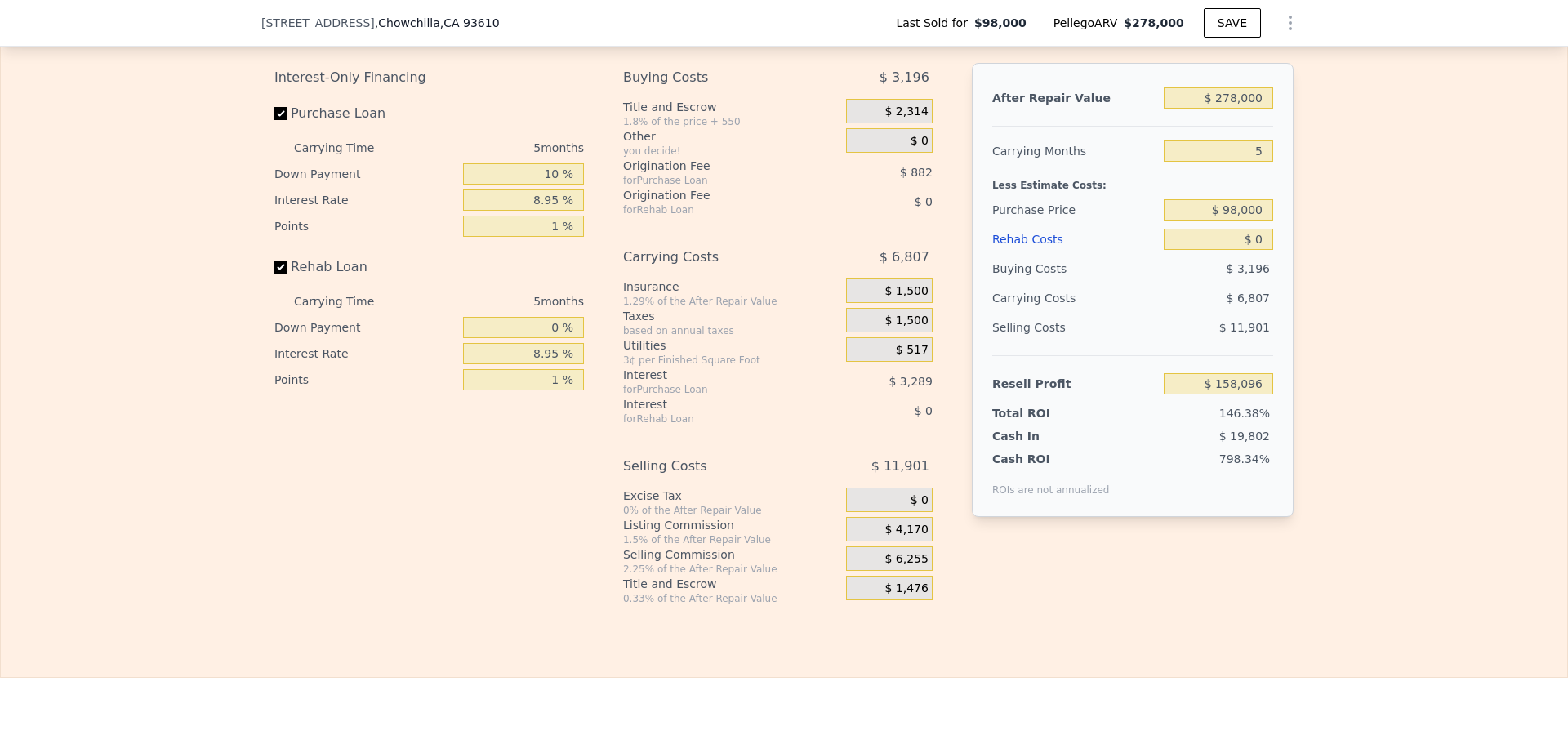
click at [887, 596] on span "$ 1,476" at bounding box center [905, 588] width 43 height 15
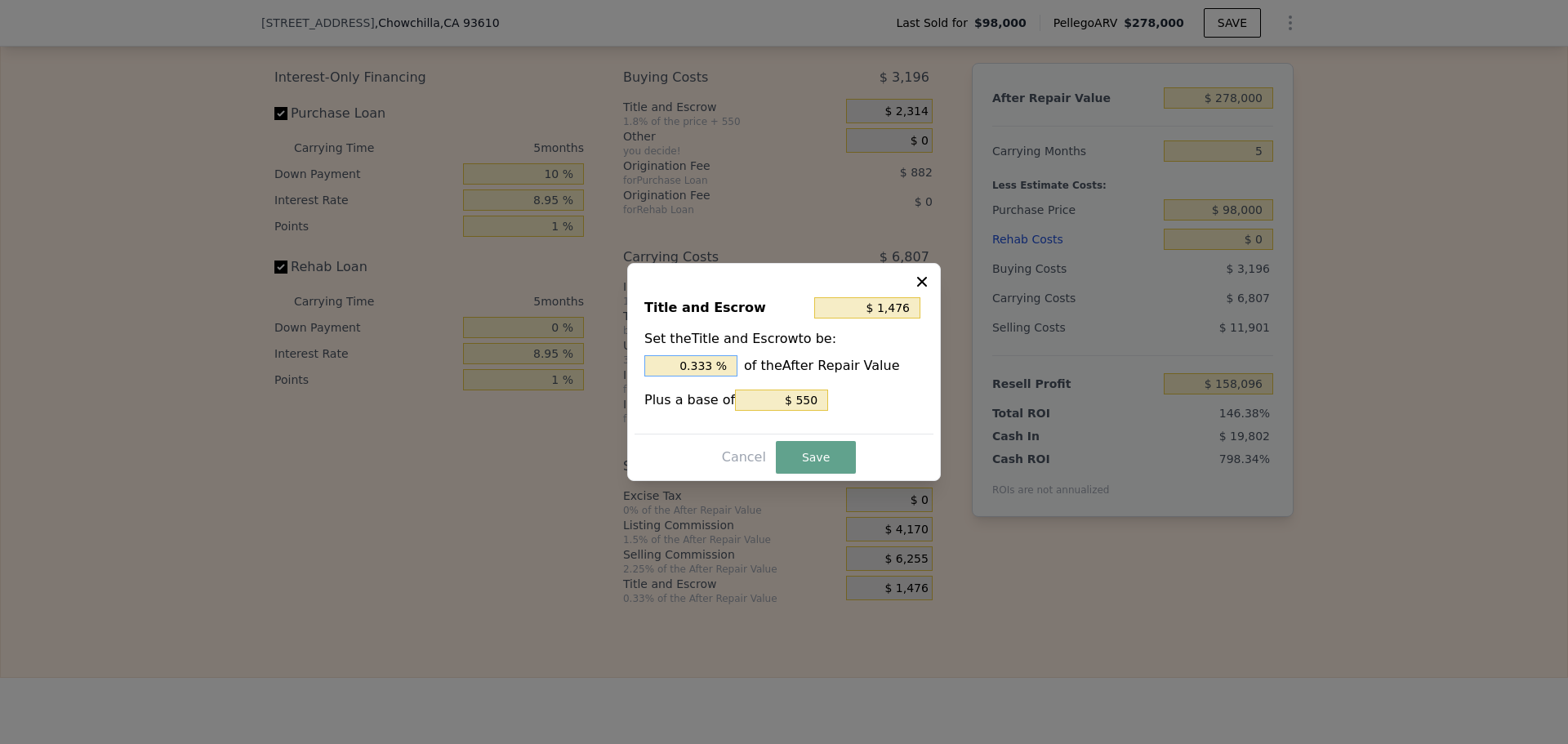
click at [718, 364] on input "0.333 %" at bounding box center [690, 365] width 93 height 21
type input "$ 1,467"
type input "0.33 %"
type input "$ 1,384"
type input "0.3 %"
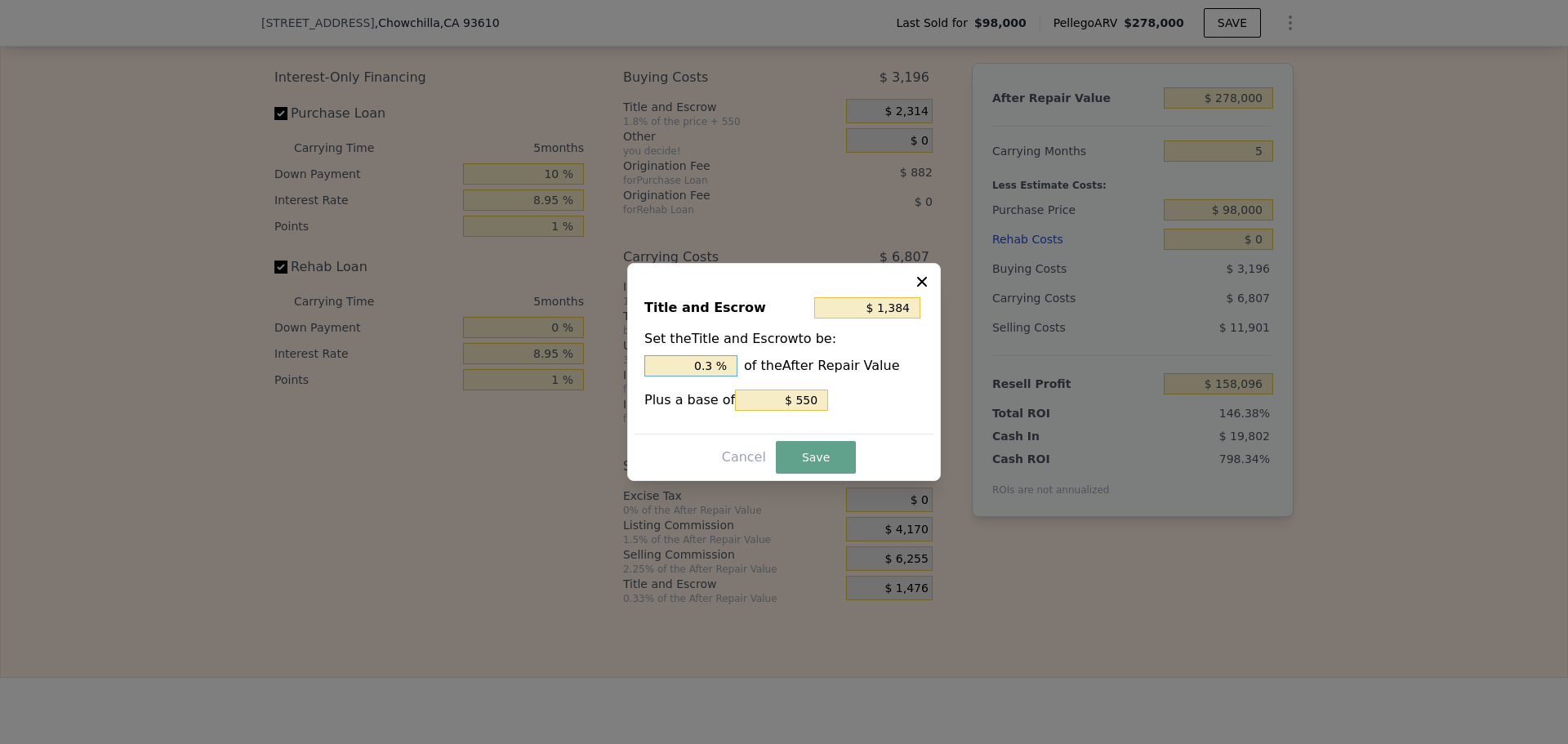
type input "$ 550"
type input "0. %"
type input "$ 2,496"
type input "0.7 %"
click at [815, 455] on button "Save" at bounding box center [815, 457] width 80 height 33
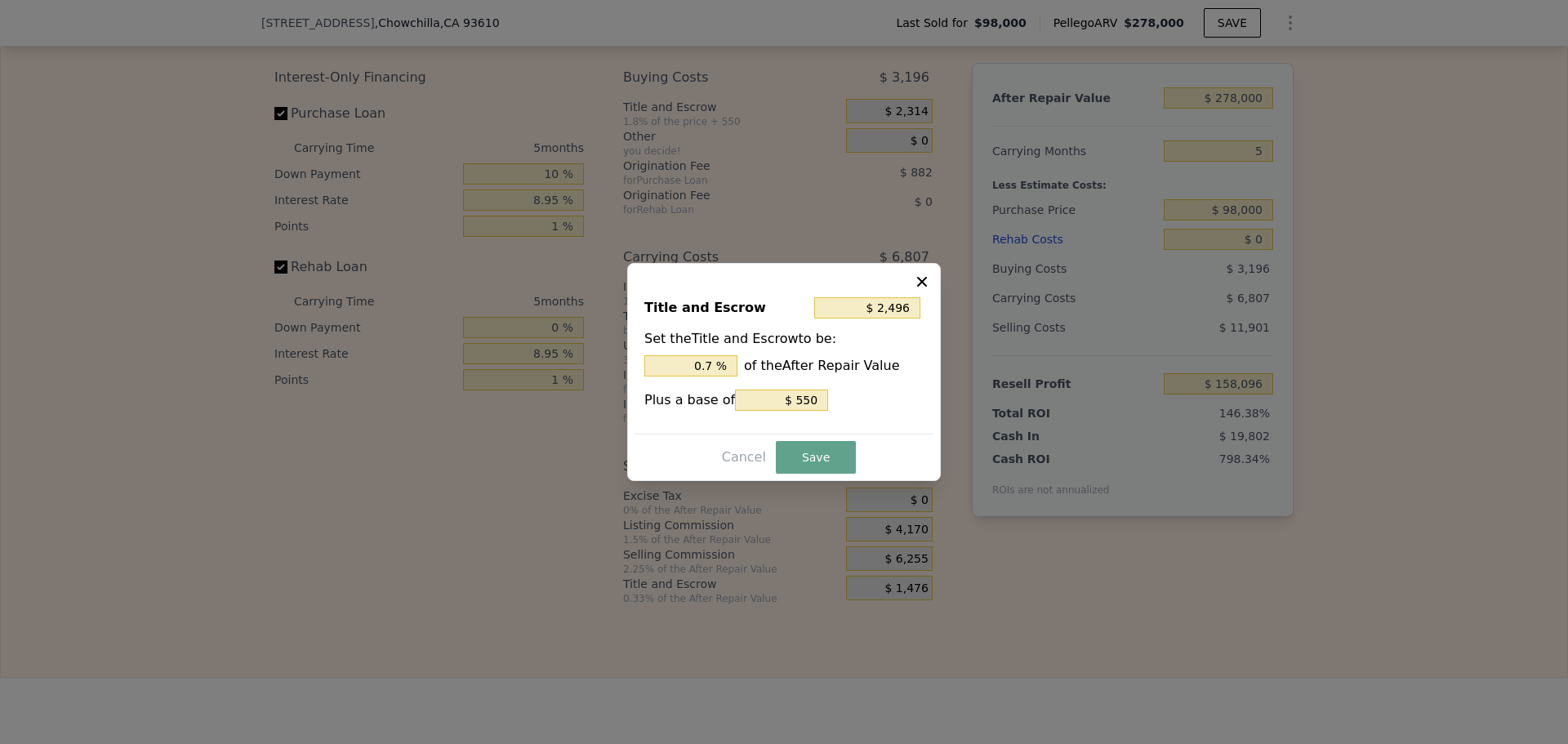
type input "$ 157,076"
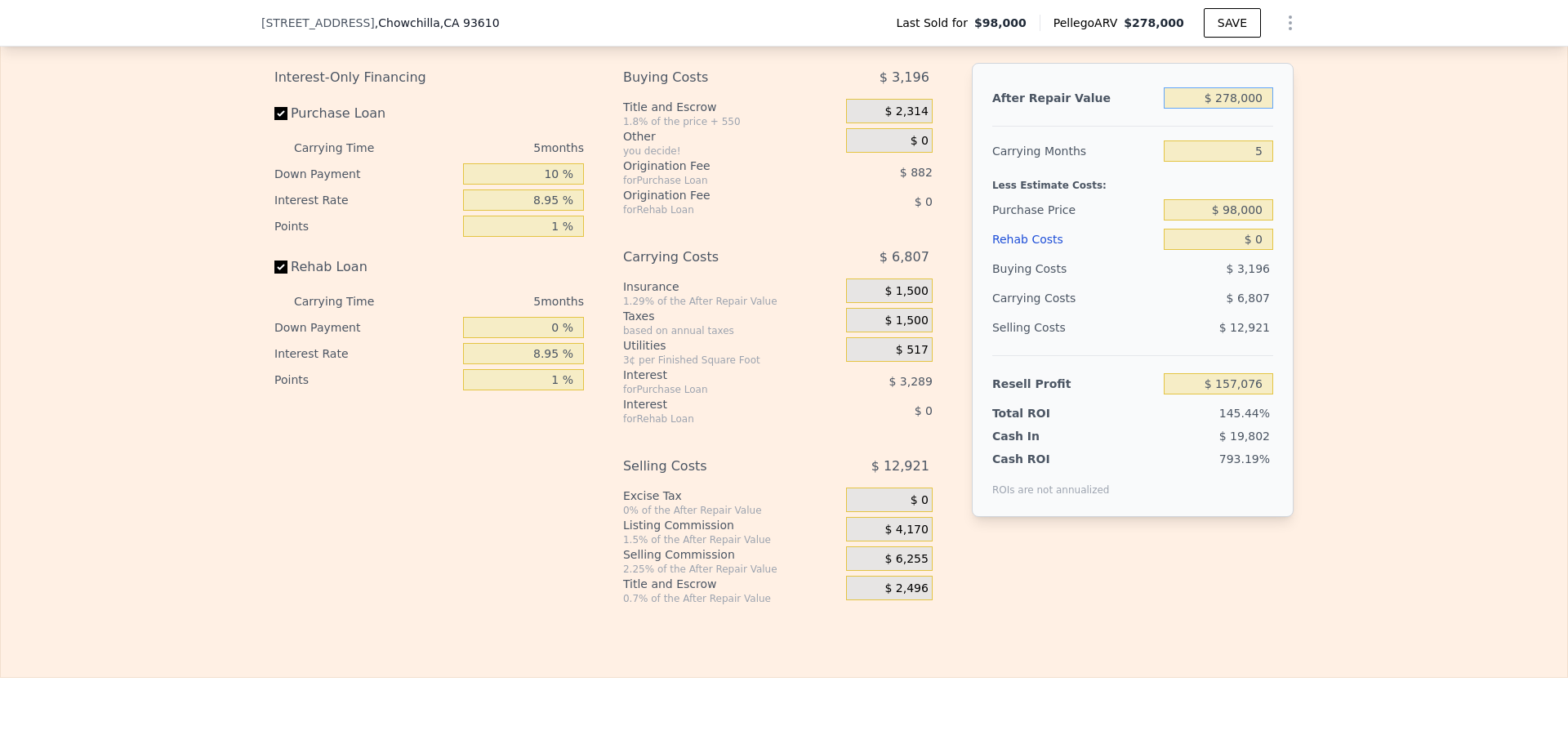
click at [1243, 109] on input "$ 278,000" at bounding box center [1218, 98] width 110 height 21
type input "$ 27,000"
type input "-$ 81,401"
type input "$ 2,000"
type input "-$ 105,153"
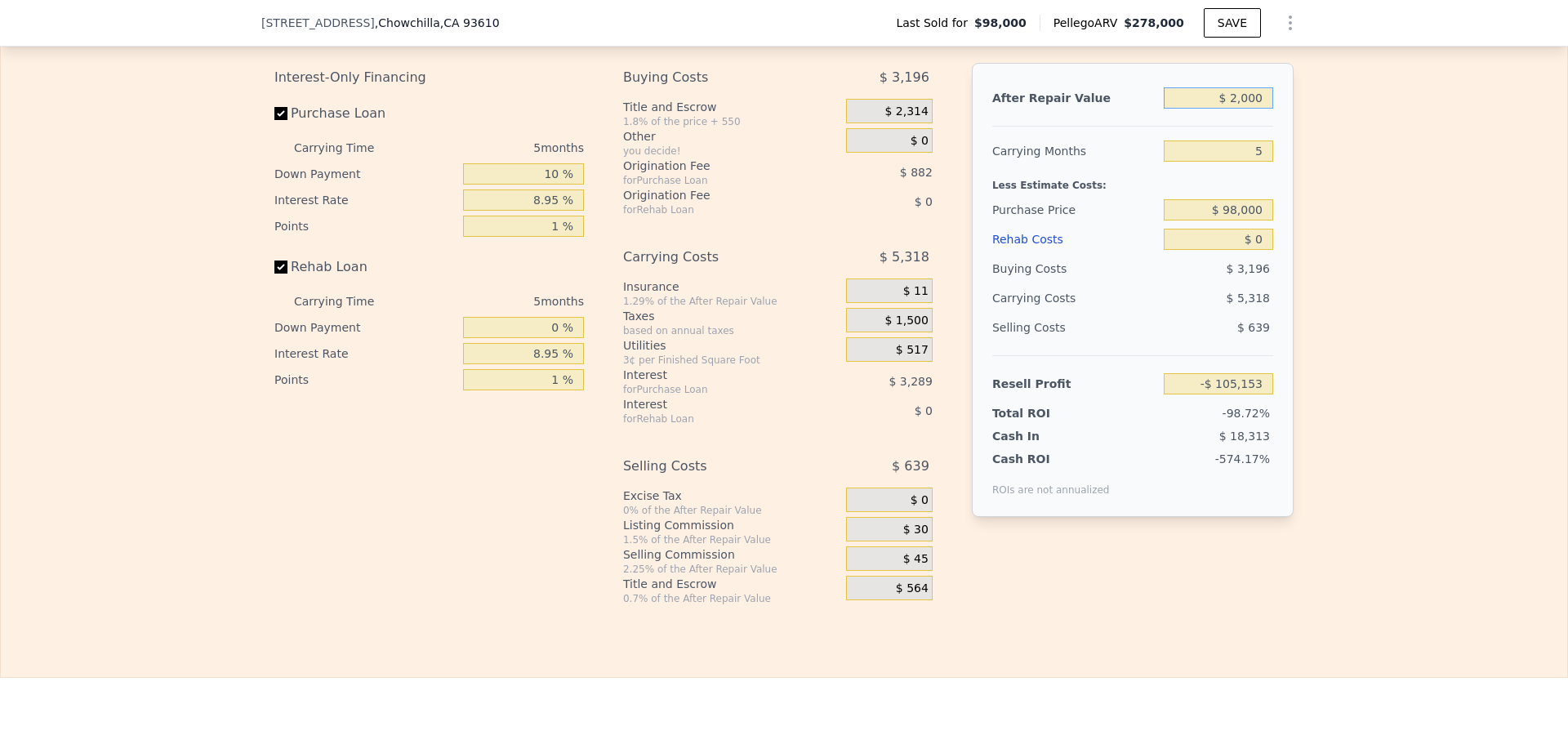
type input "$ 29,000"
type input "-$ 79,500"
type input "$ 290,000"
type input "$ 168,477"
type input "$ 290,000"
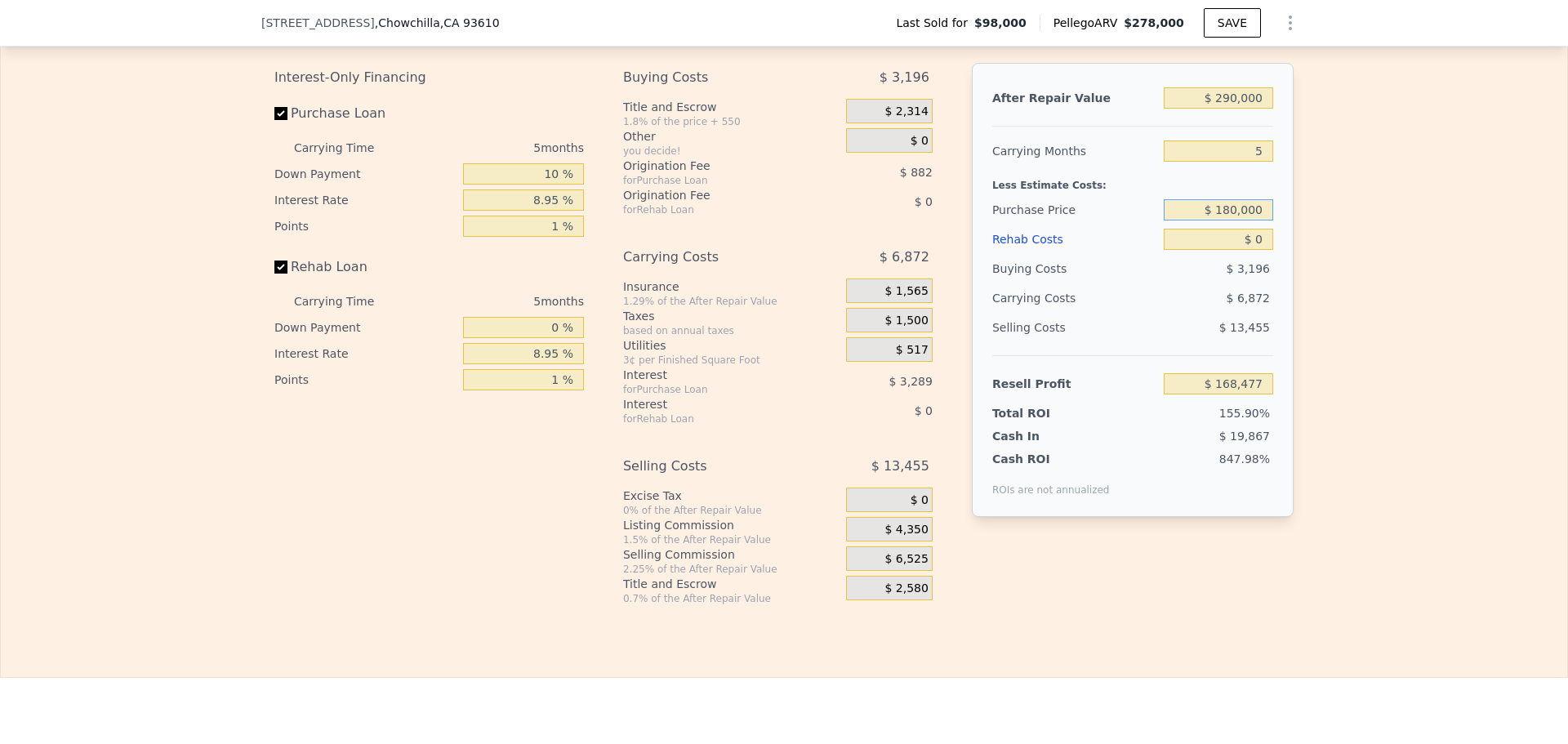
type input "$ 180,000"
type input "$ 81,513"
type input "$ 6"
type input "$ 81,507"
type input "$ 65"
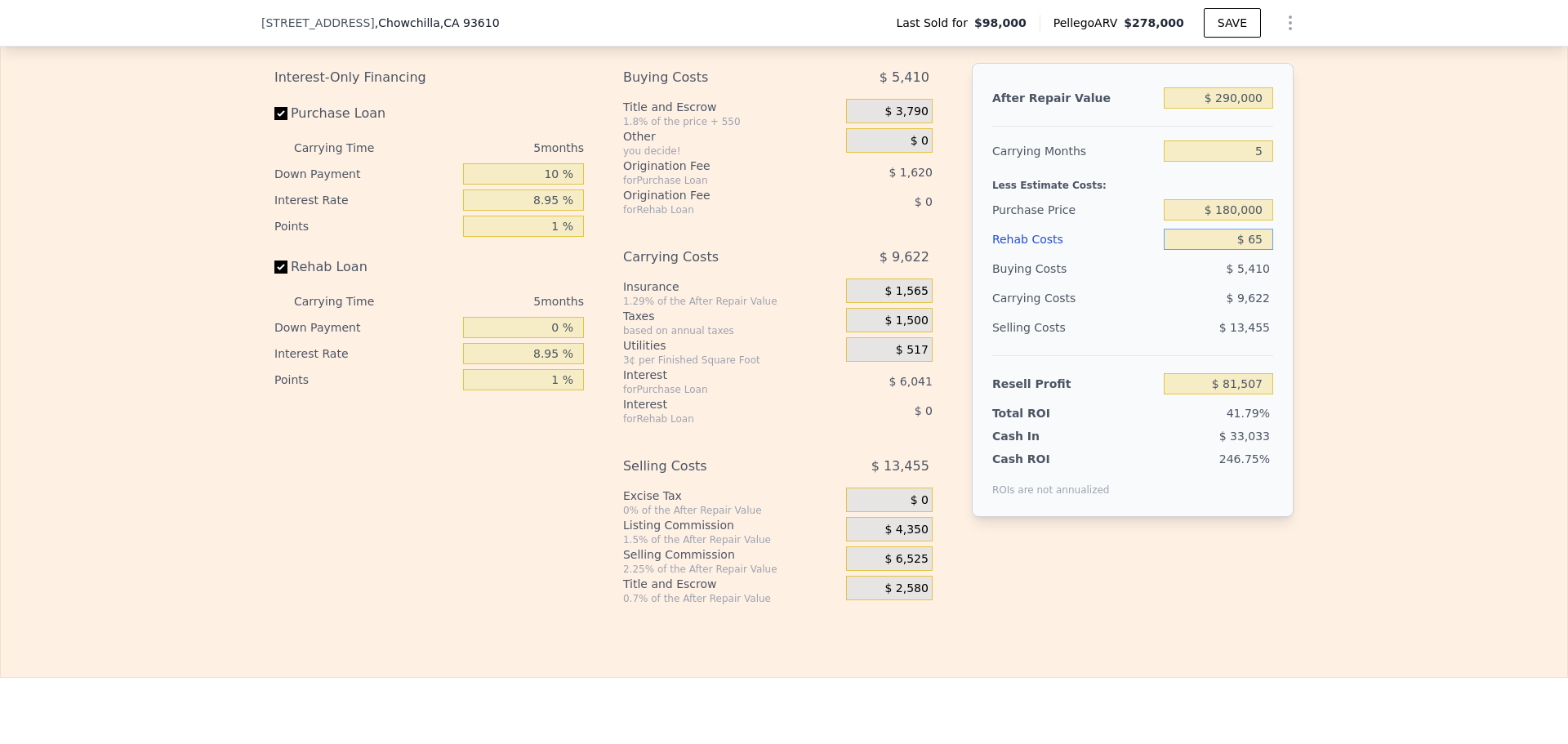
type input "$ 81,447"
type input "$ 650"
type input "$ 80,831"
type input "$ 6,500"
type input "$ 74,708"
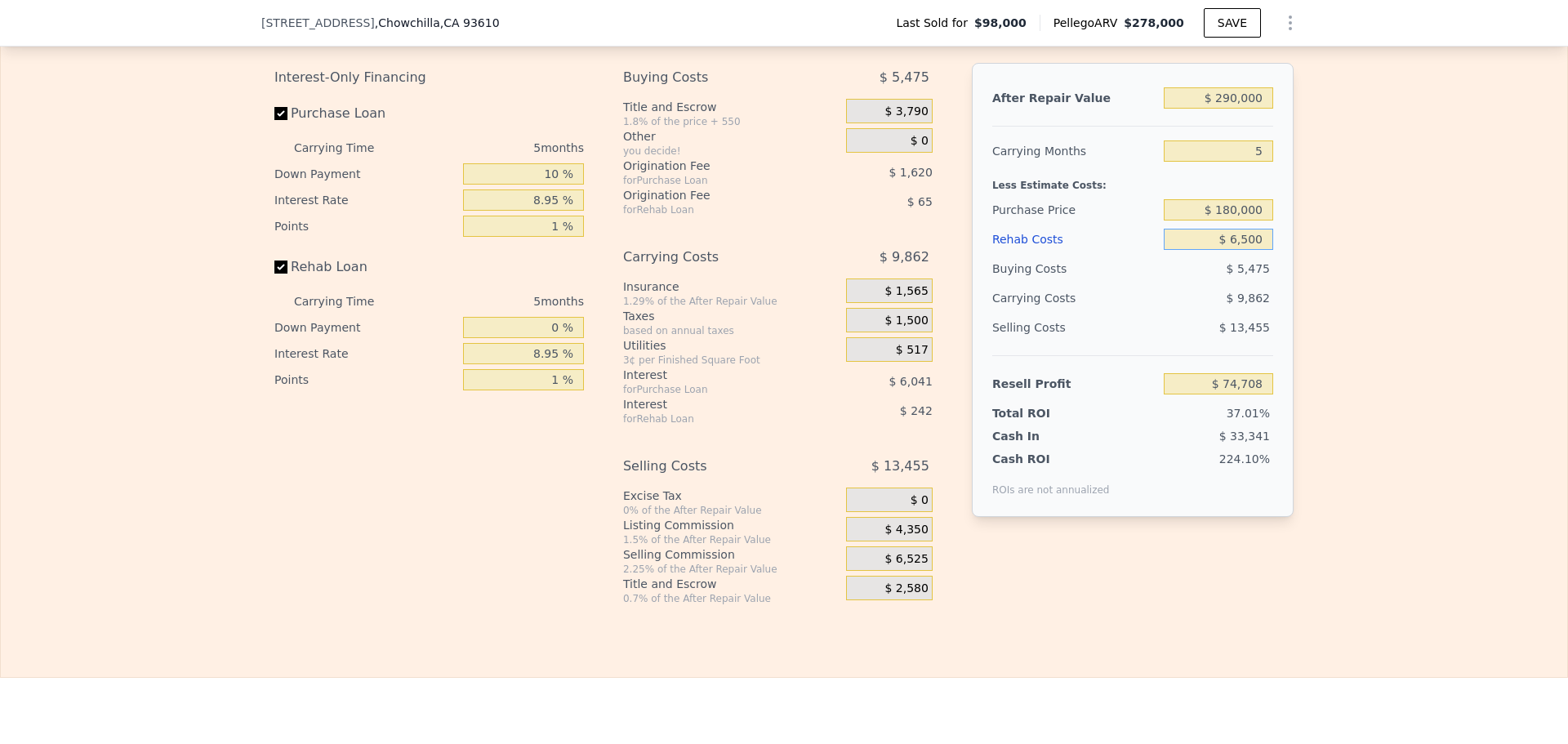
type input "$ 65,000"
type input "$ 13,438"
type input "$ 65,000"
click at [1479, 536] on div "Edit the assumptions in yellow boxes. Input profit to calculate an offer price.…" at bounding box center [784, 302] width 1566 height 608
click at [1263, 220] on input "$ 180,000" at bounding box center [1218, 209] width 110 height 21
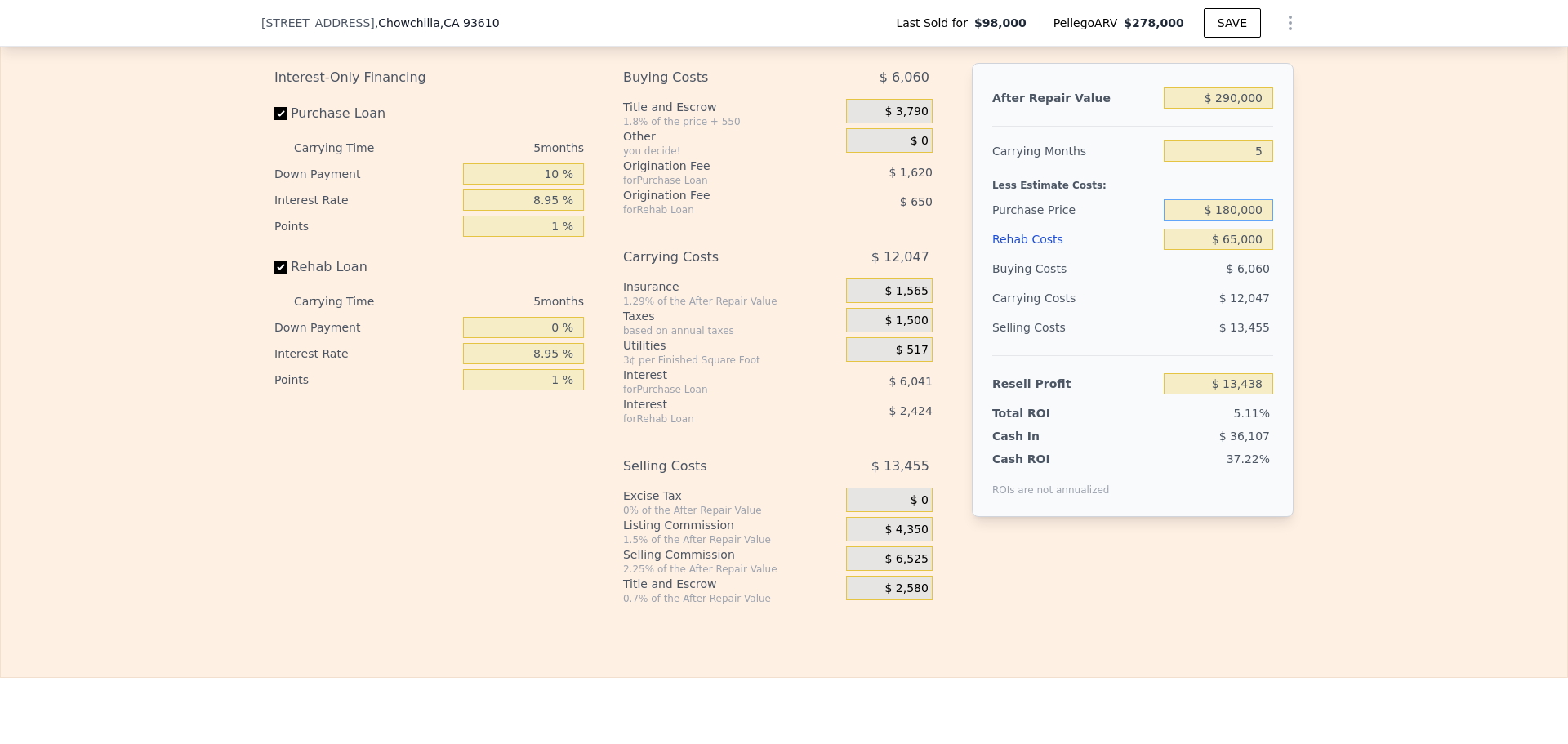
click at [1265, 220] on input "$ 180,000" at bounding box center [1218, 209] width 110 height 21
type input "$ 163,000"
click at [1450, 344] on div "Edit the assumptions in yellow boxes. Input profit to calculate an offer price.…" at bounding box center [784, 302] width 1566 height 608
type input "$ 31,467"
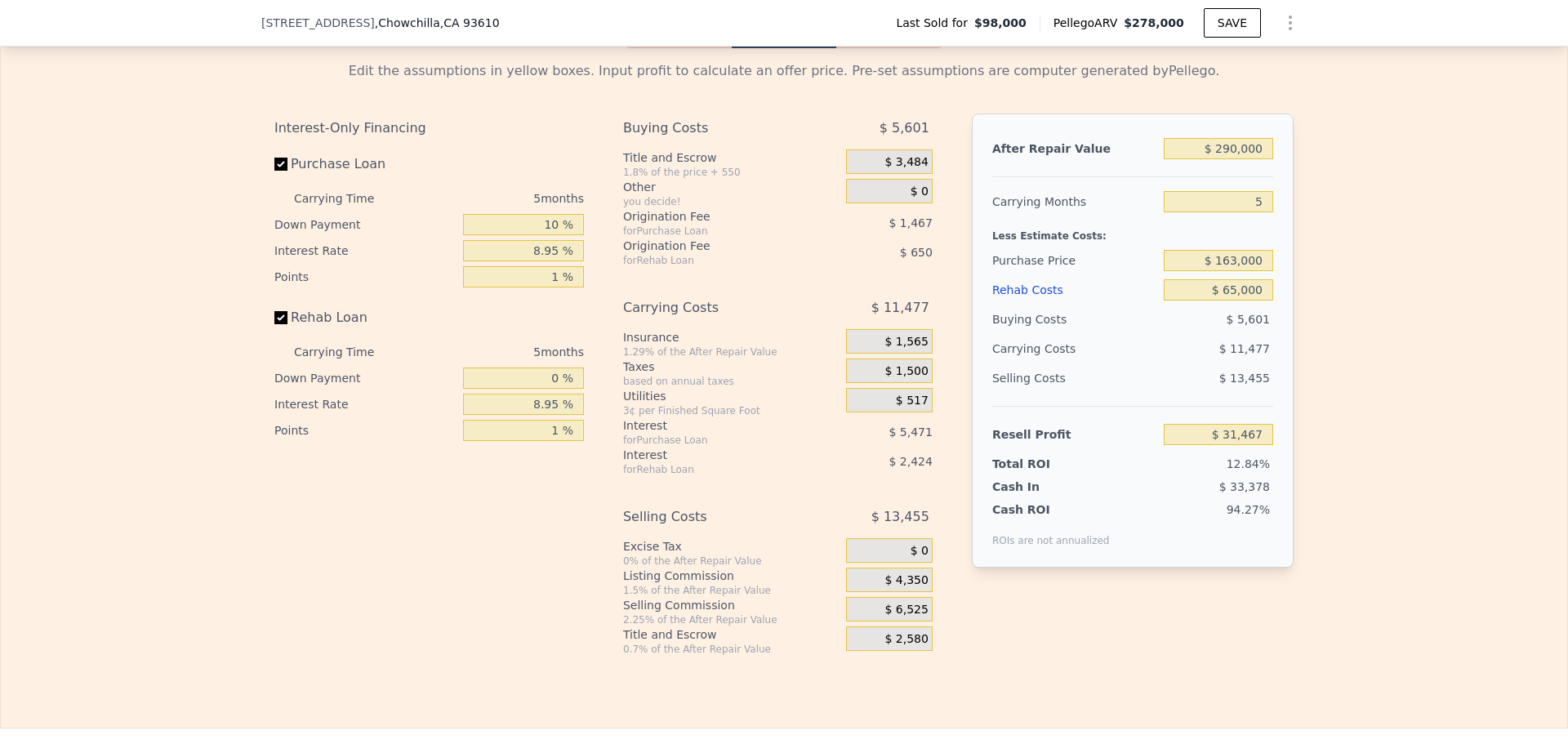
scroll to position [2200, 0]
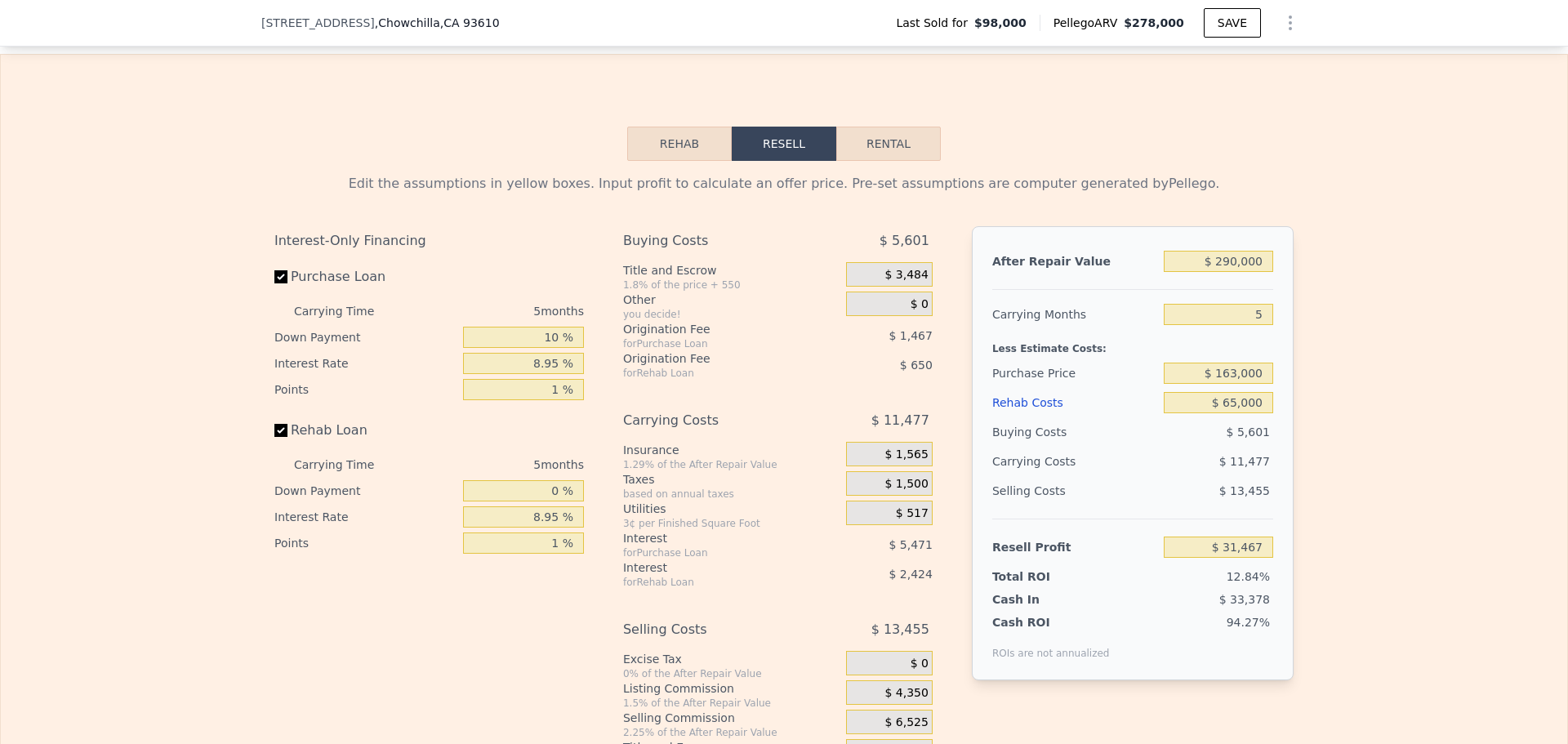
type input "$ 278,000"
type input "$ 0"
type input "$ 156,648"
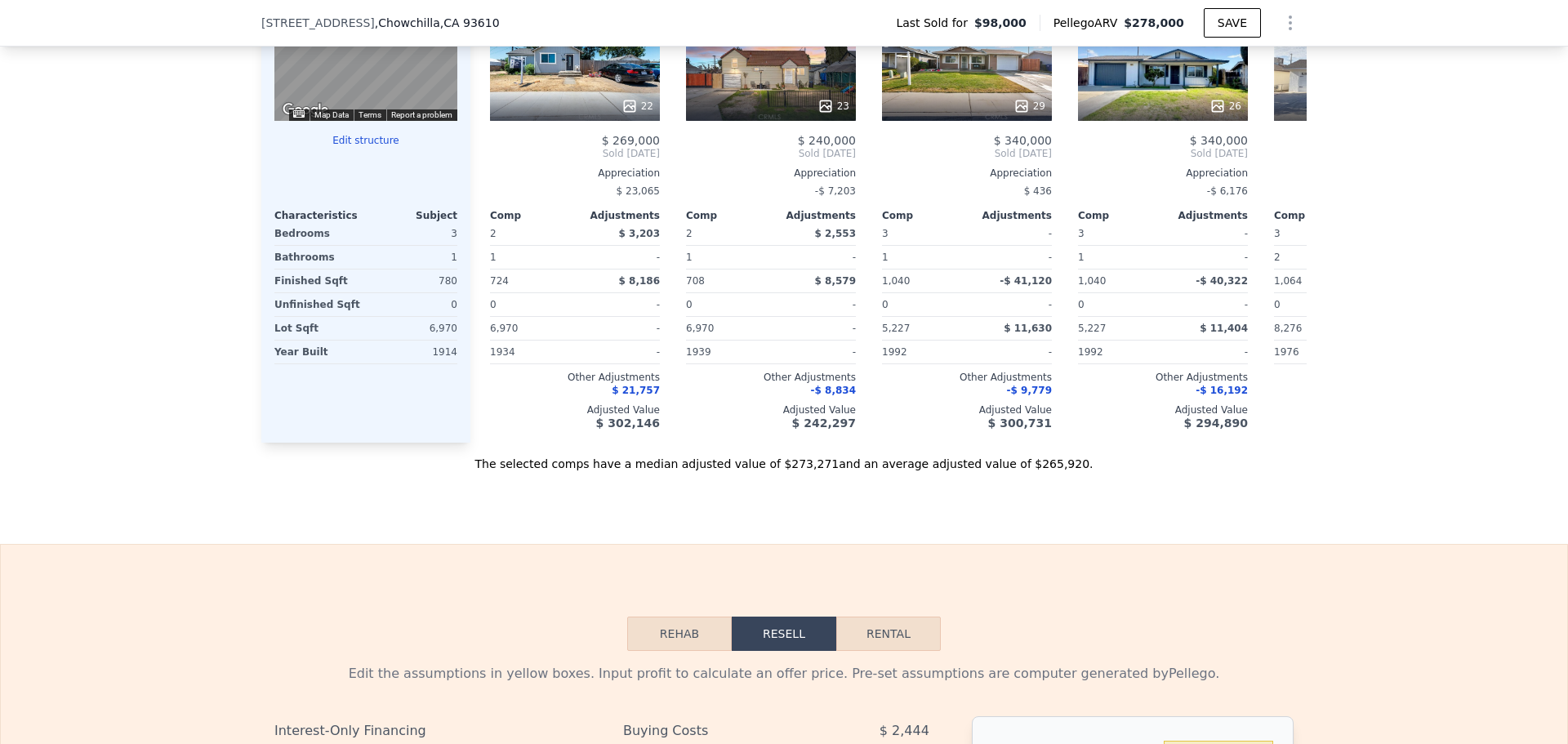
scroll to position [1383, 0]
